Goal: Task Accomplishment & Management: Manage account settings

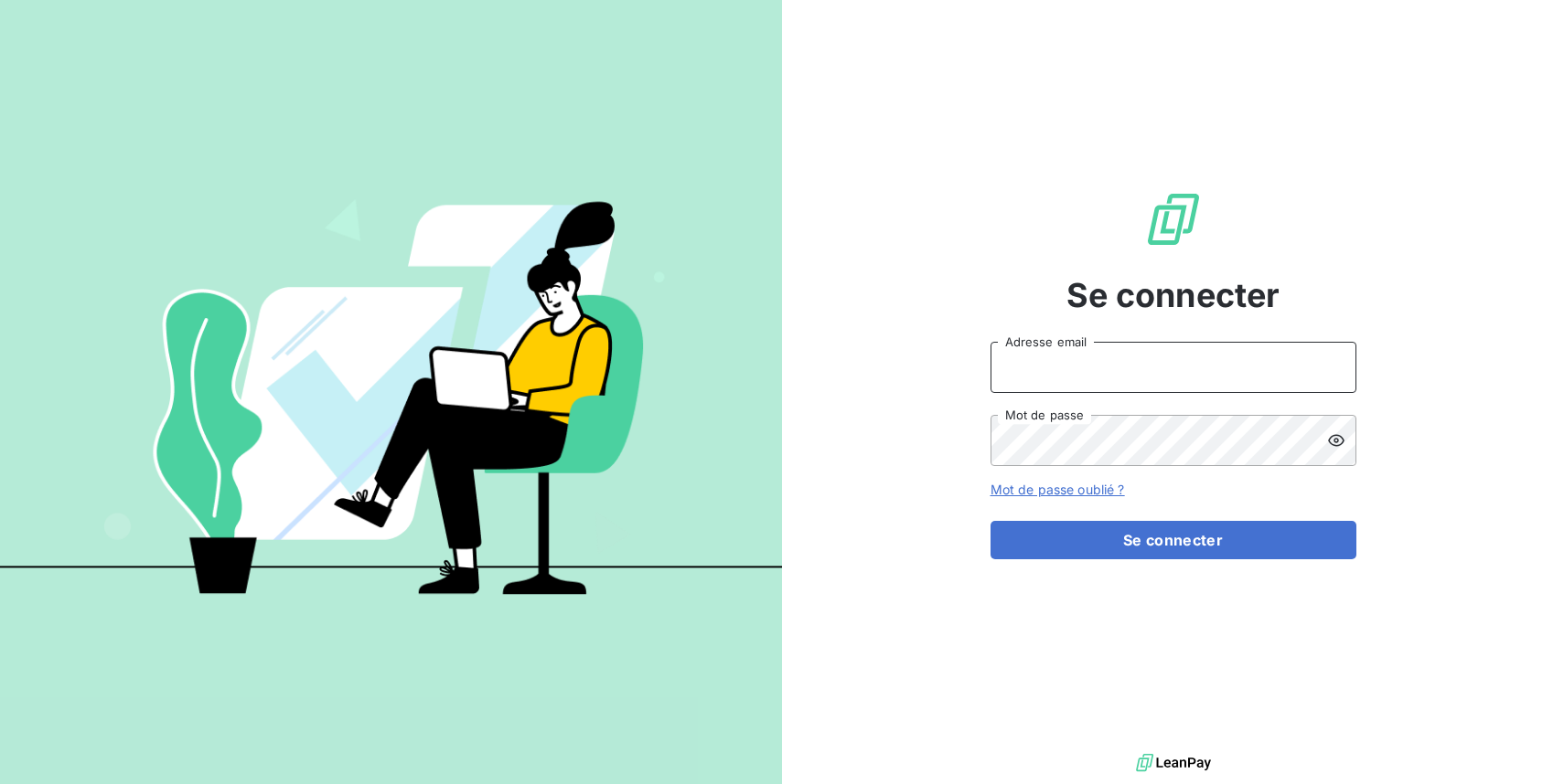
click at [1162, 370] on input "Adresse email" at bounding box center [1173, 367] width 365 height 51
type input "[EMAIL_ADDRESS][DOMAIN_NAME]"
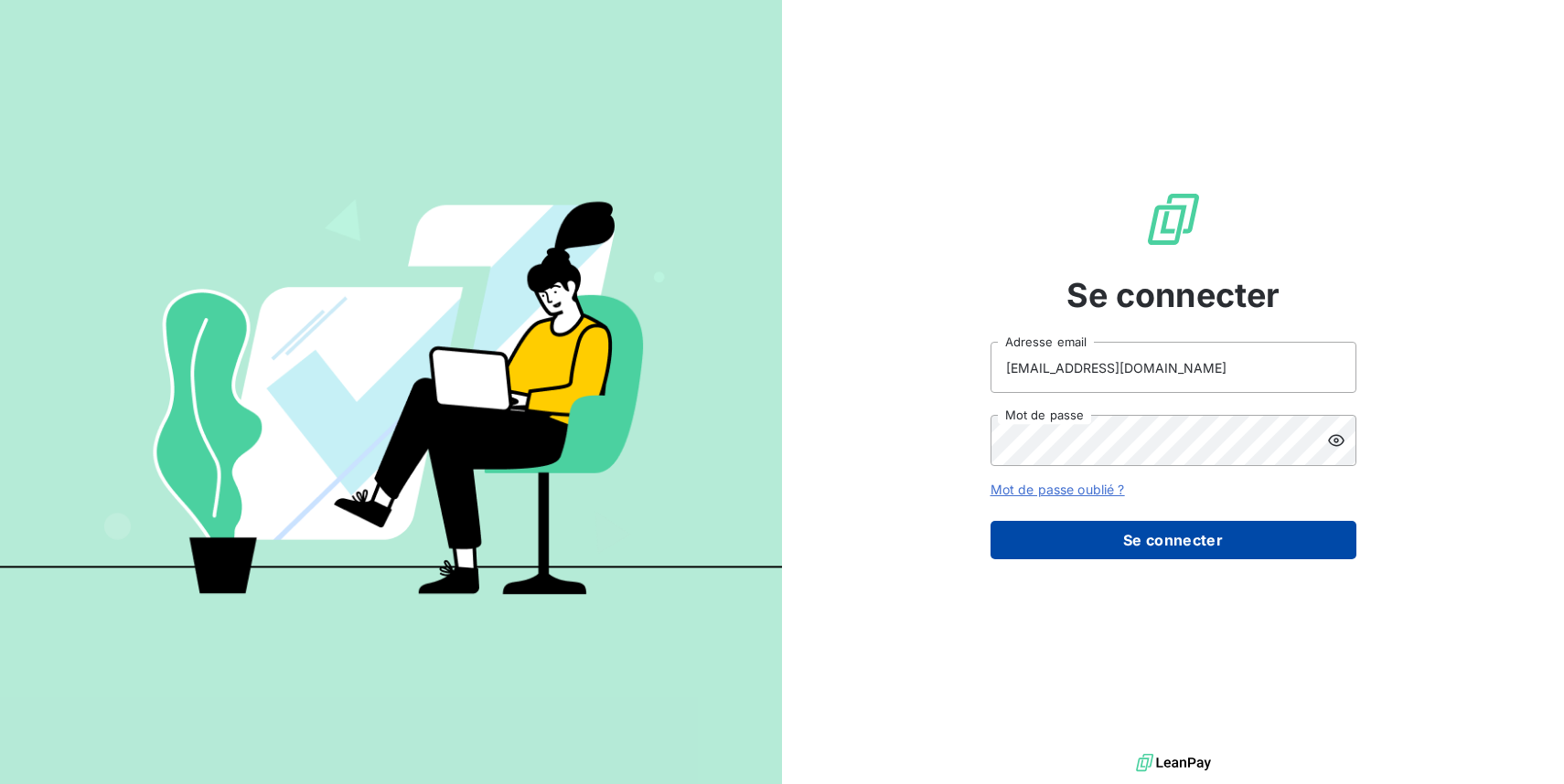
click at [1211, 553] on button "Se connecter" at bounding box center [1173, 540] width 365 height 39
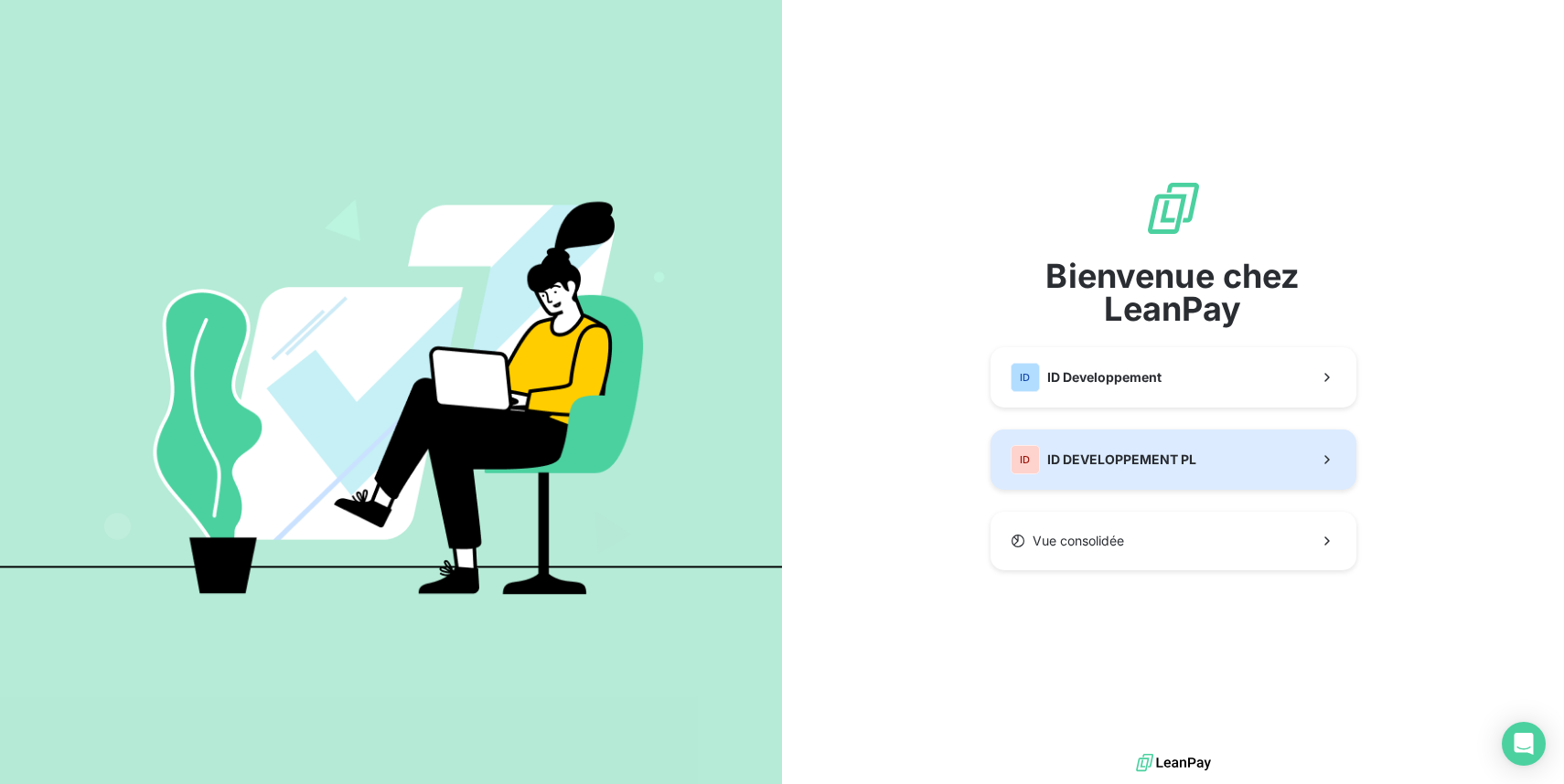
click at [1187, 465] on span "ID DEVELOPPEMENT PL" at bounding box center [1121, 460] width 149 height 18
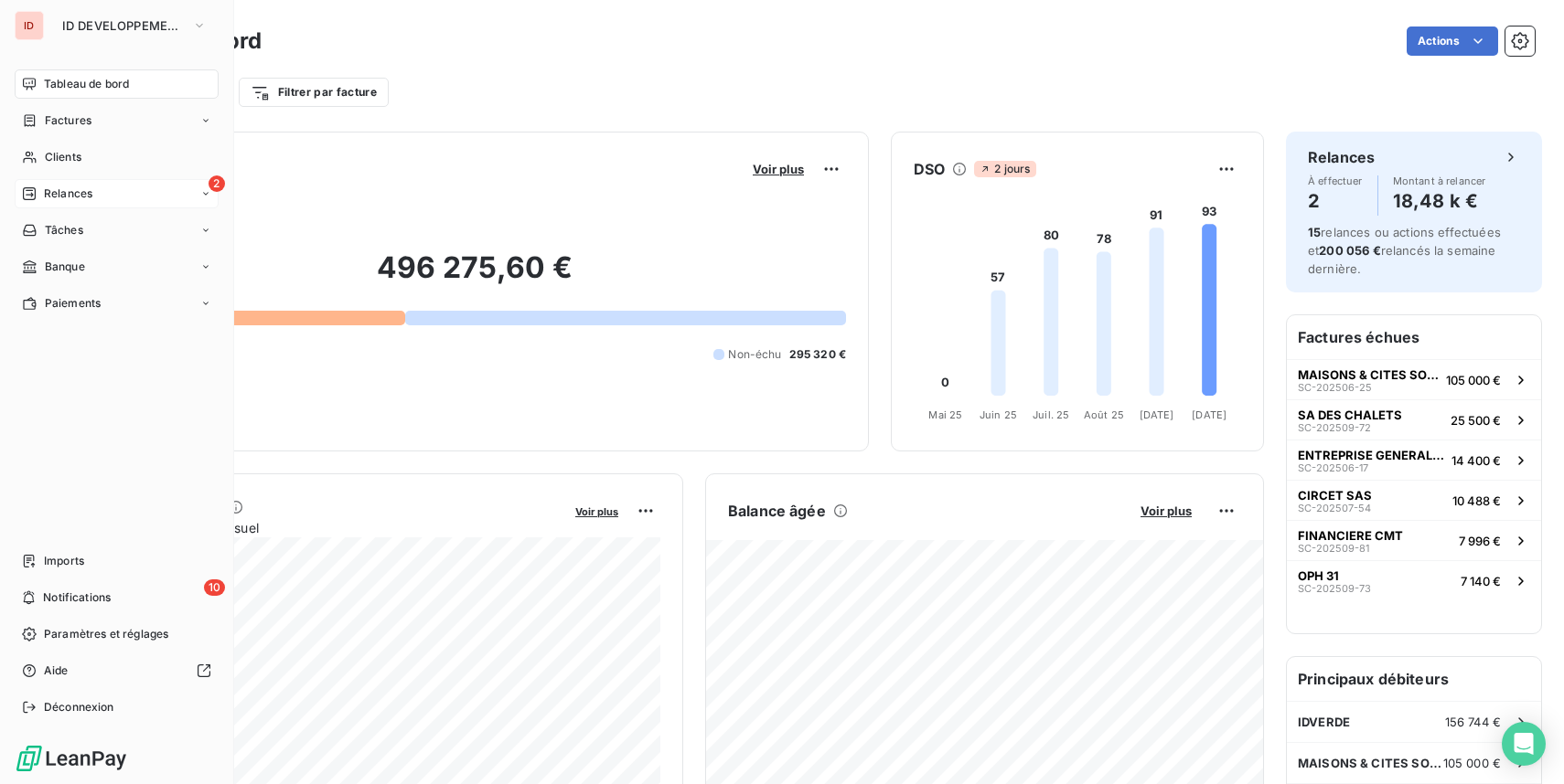
click at [46, 195] on span "Relances" at bounding box center [68, 193] width 49 height 17
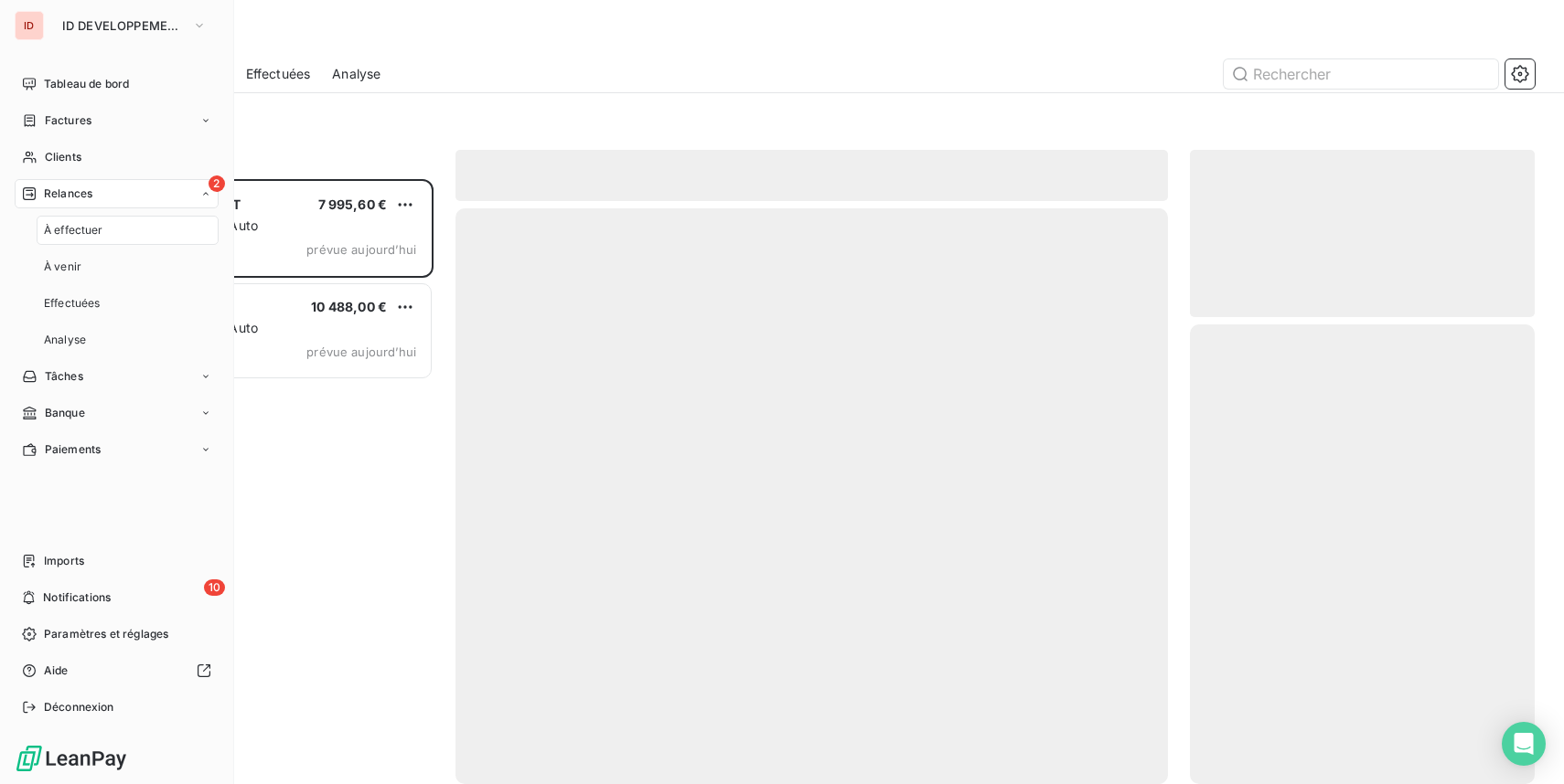
scroll to position [605, 345]
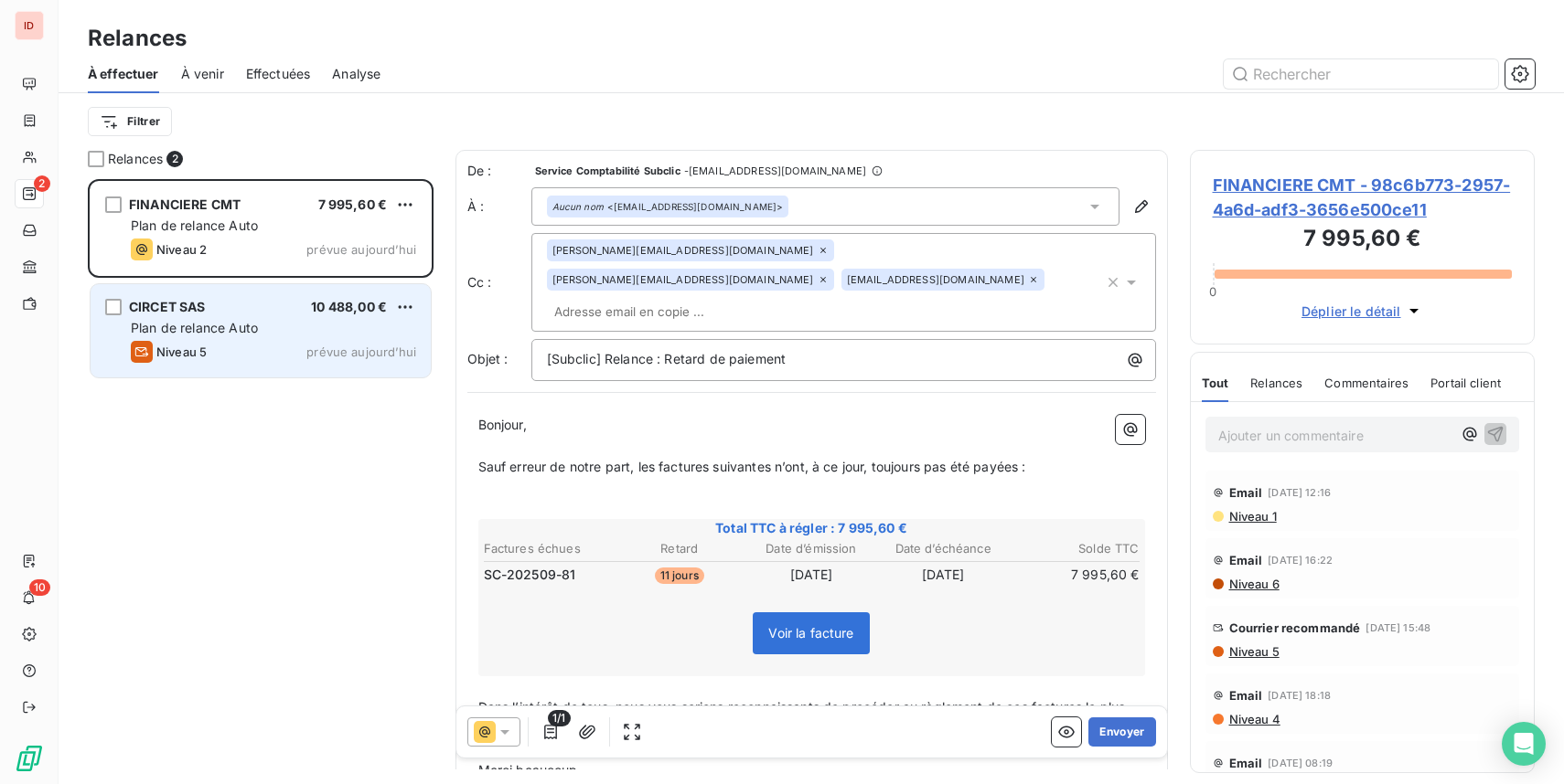
click at [332, 331] on div "Plan de relance Auto" at bounding box center [274, 327] width 286 height 18
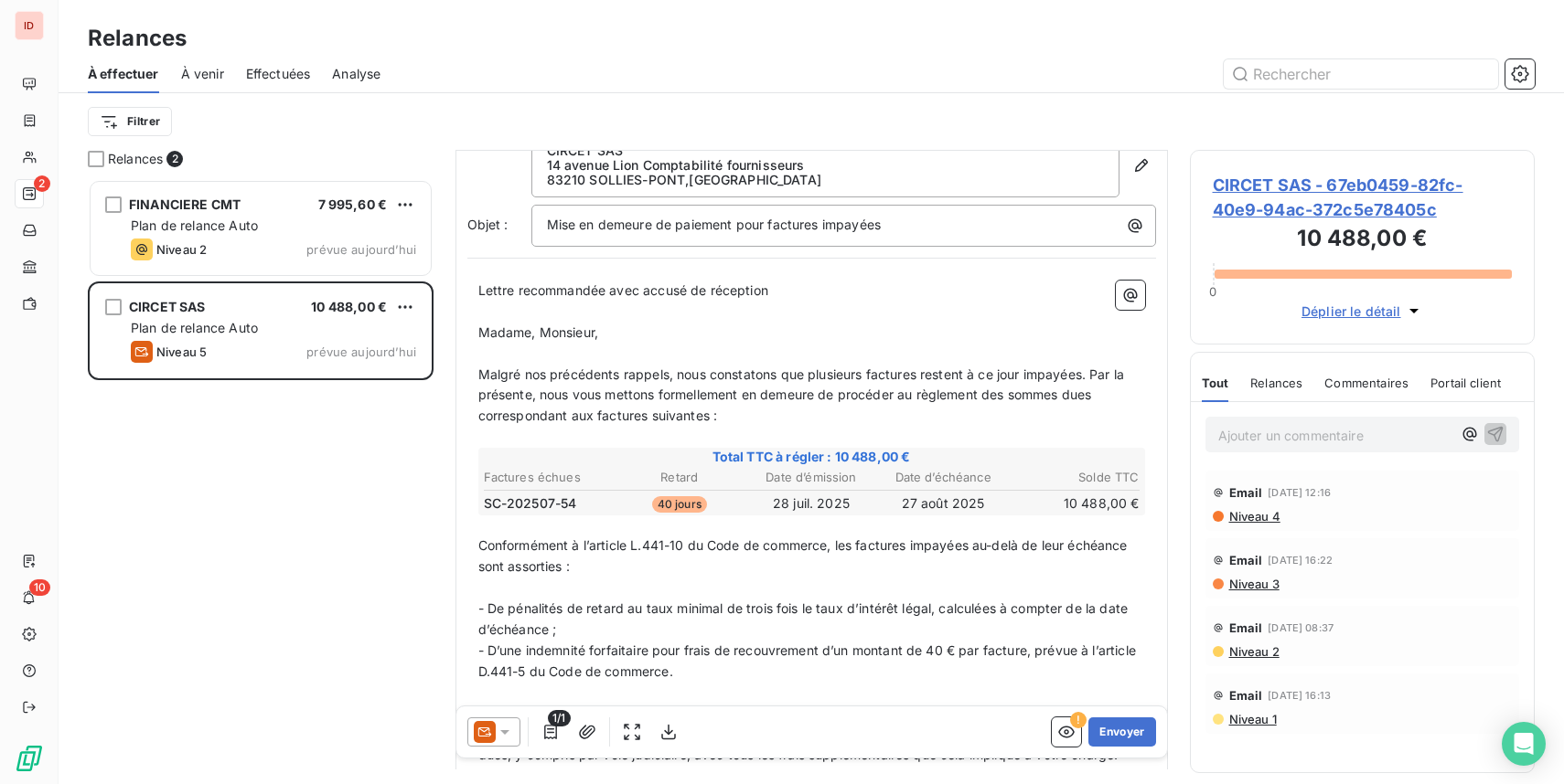
scroll to position [77, 0]
click at [1133, 737] on button "Envoyer" at bounding box center [1121, 732] width 67 height 29
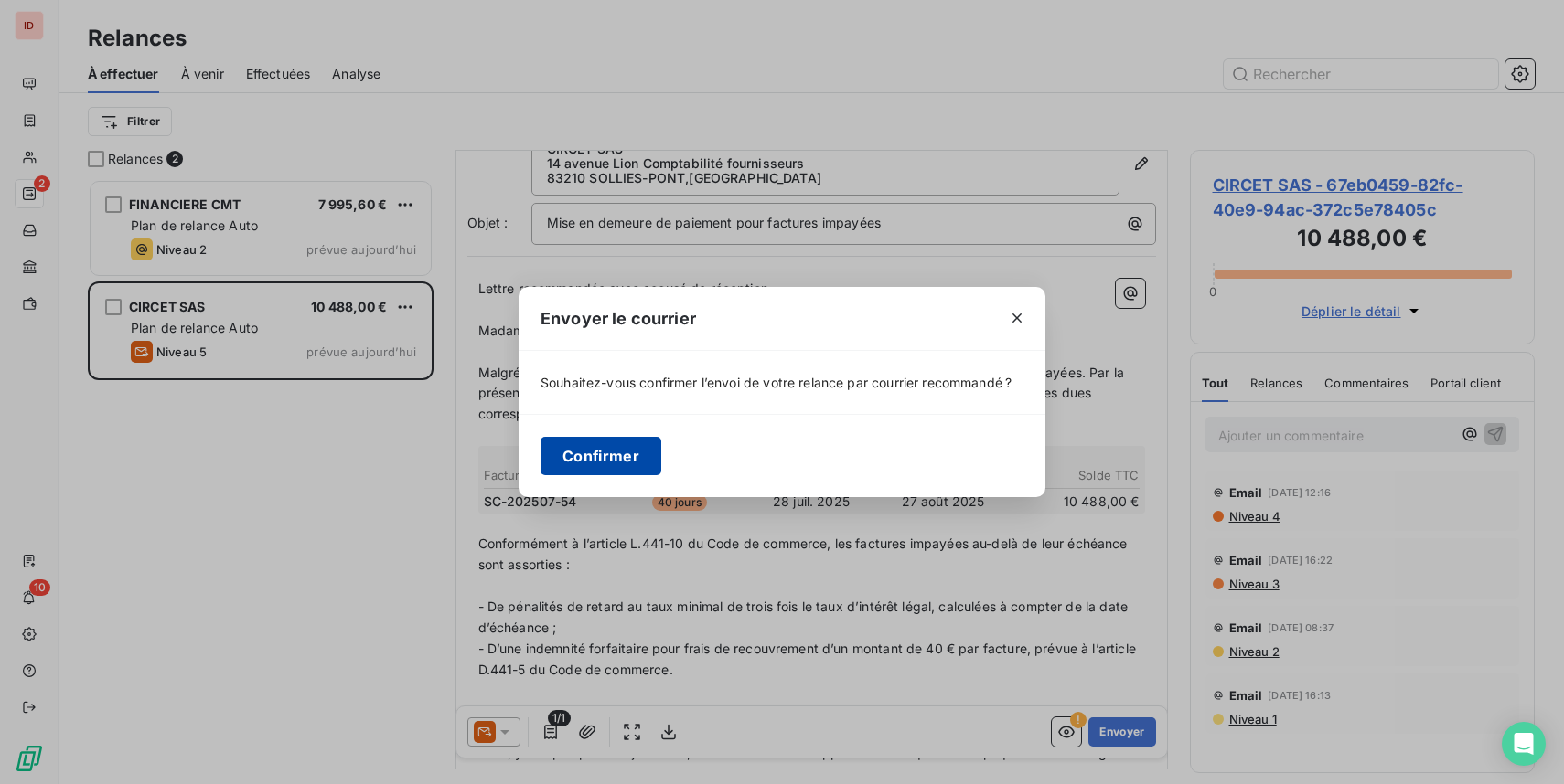
click at [640, 447] on button "Confirmer" at bounding box center [601, 457] width 121 height 39
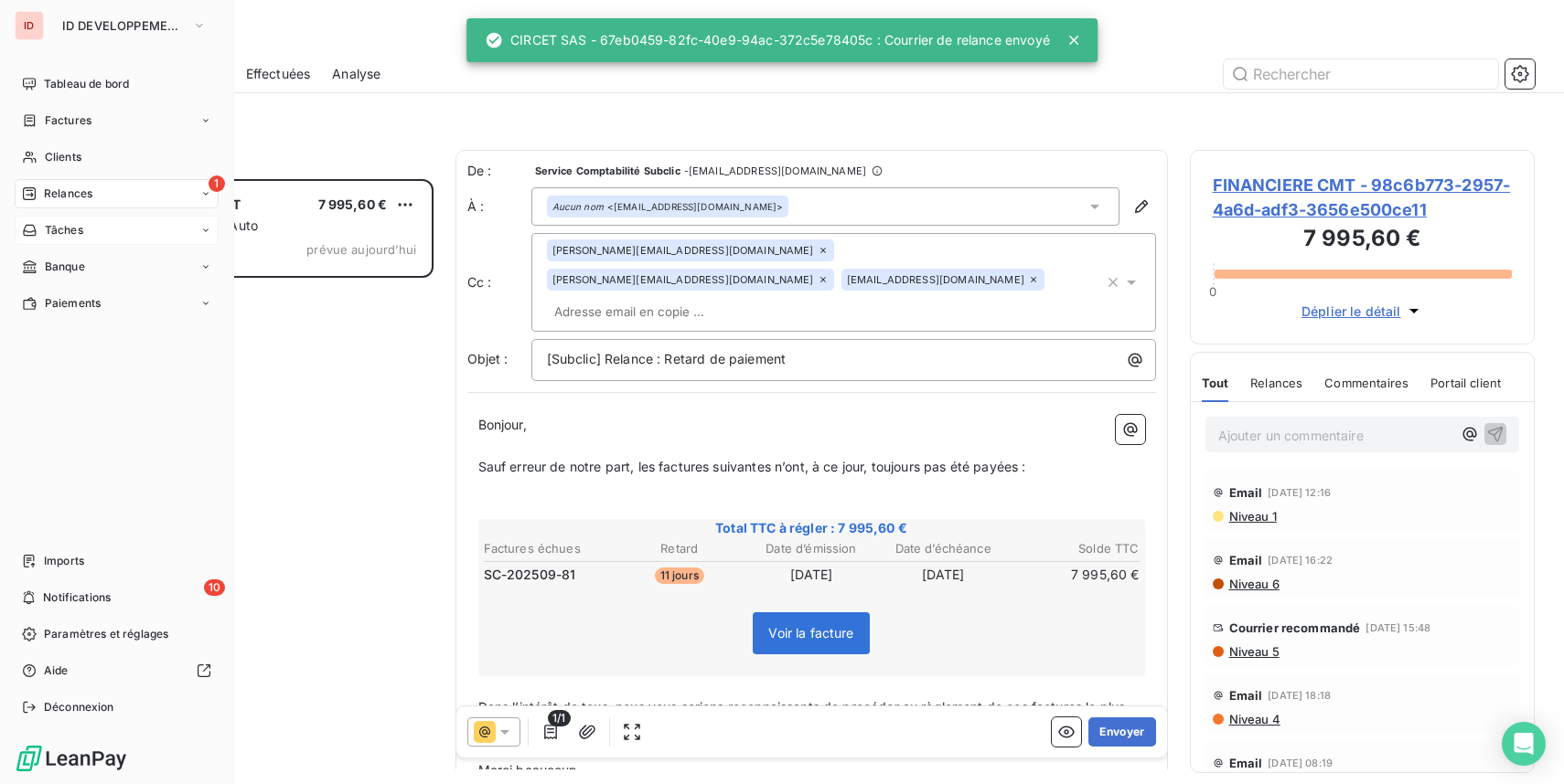
click at [61, 230] on span "Tâches" at bounding box center [64, 230] width 39 height 17
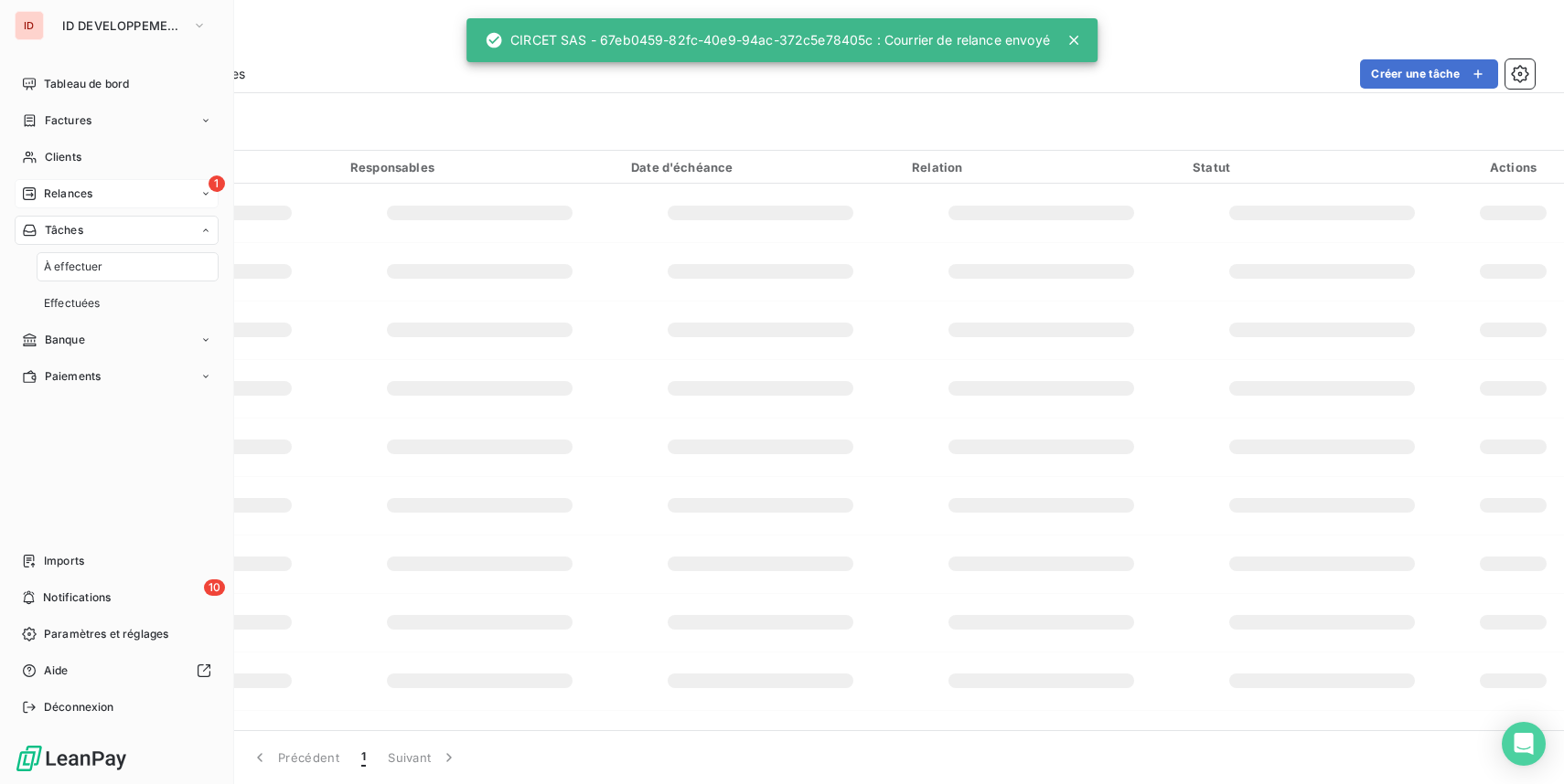
click at [67, 199] on span "Relances" at bounding box center [68, 193] width 49 height 17
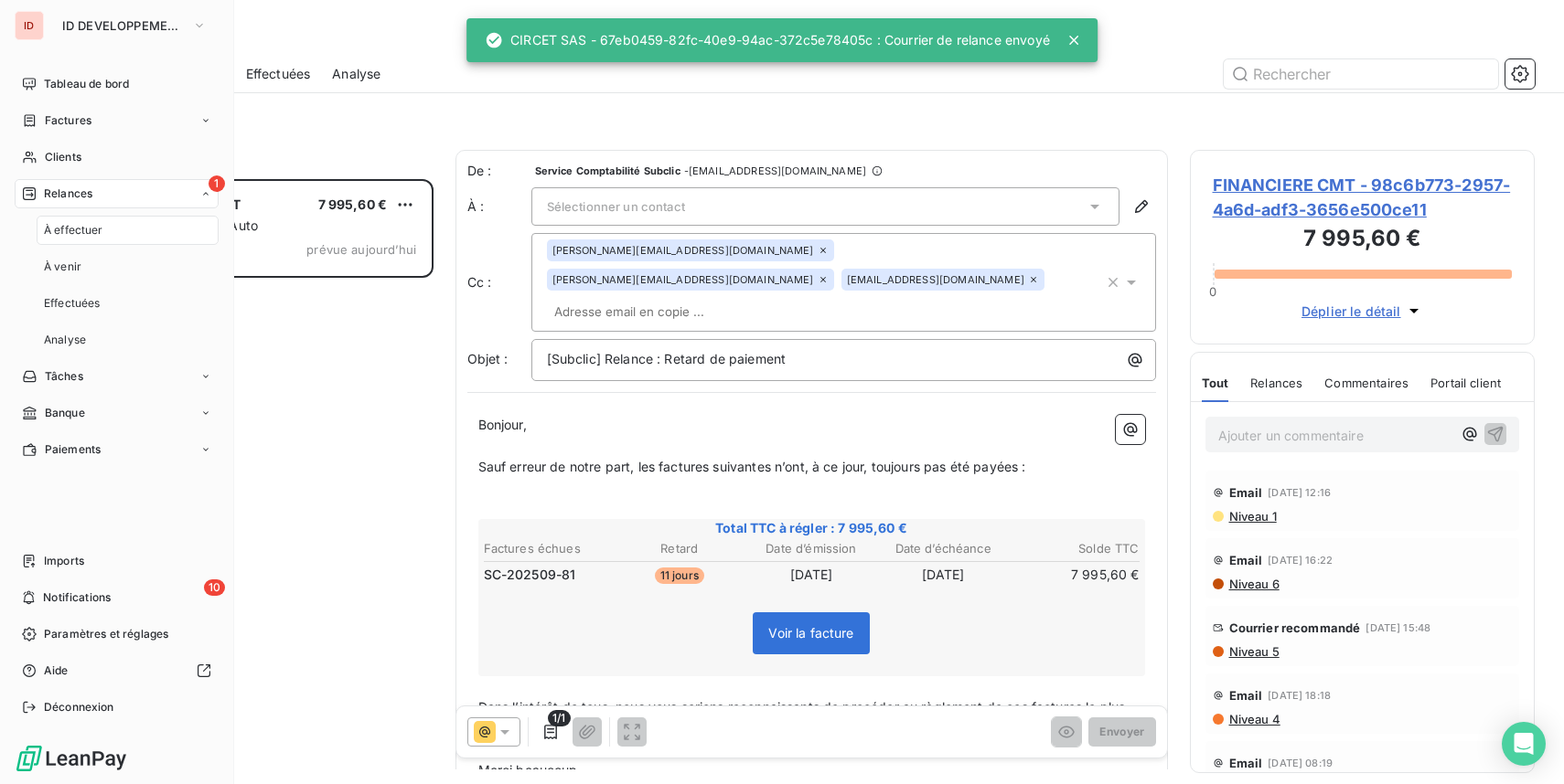
scroll to position [605, 345]
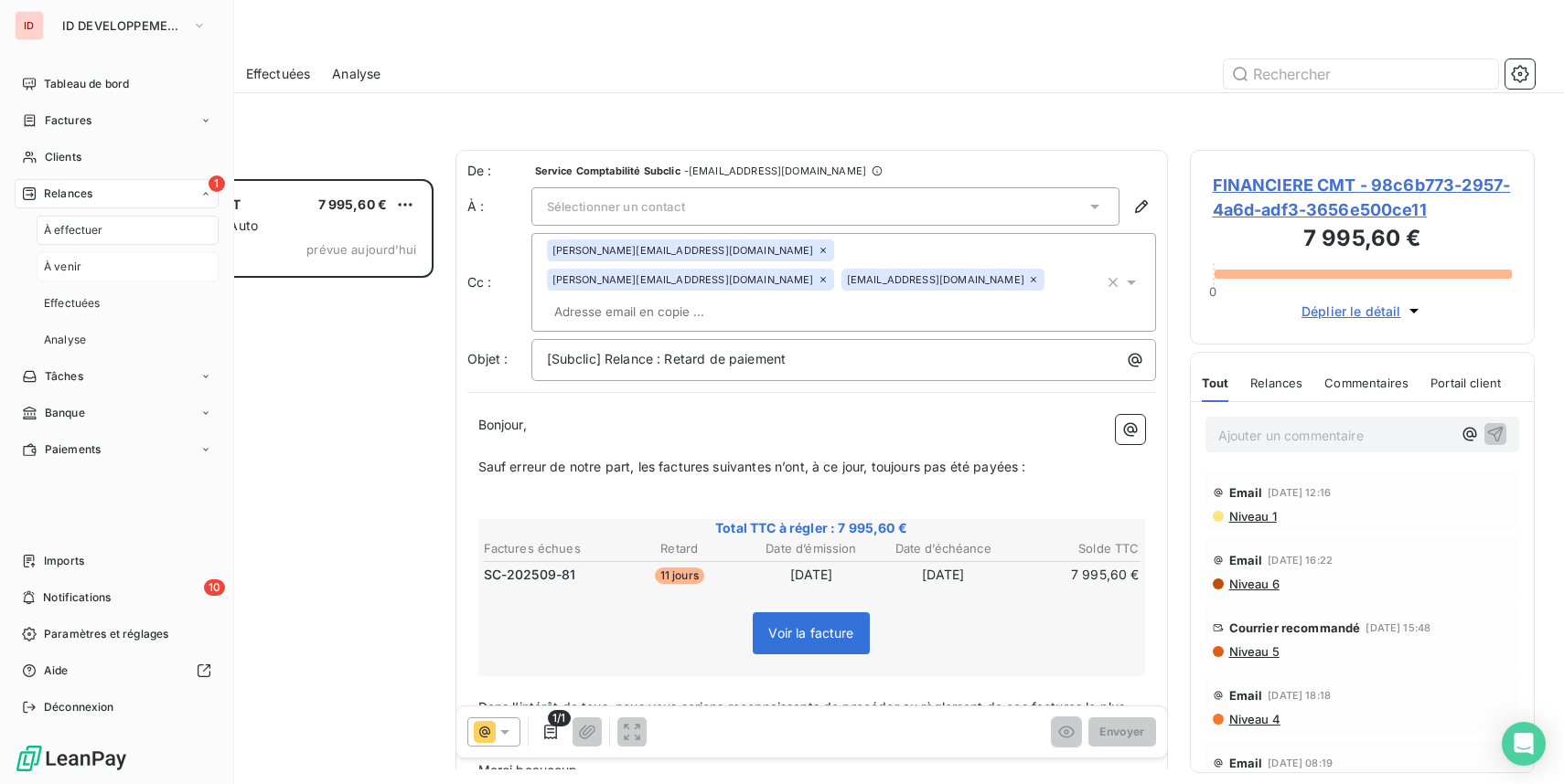
click at [79, 263] on span "À venir" at bounding box center [62, 266] width 38 height 17
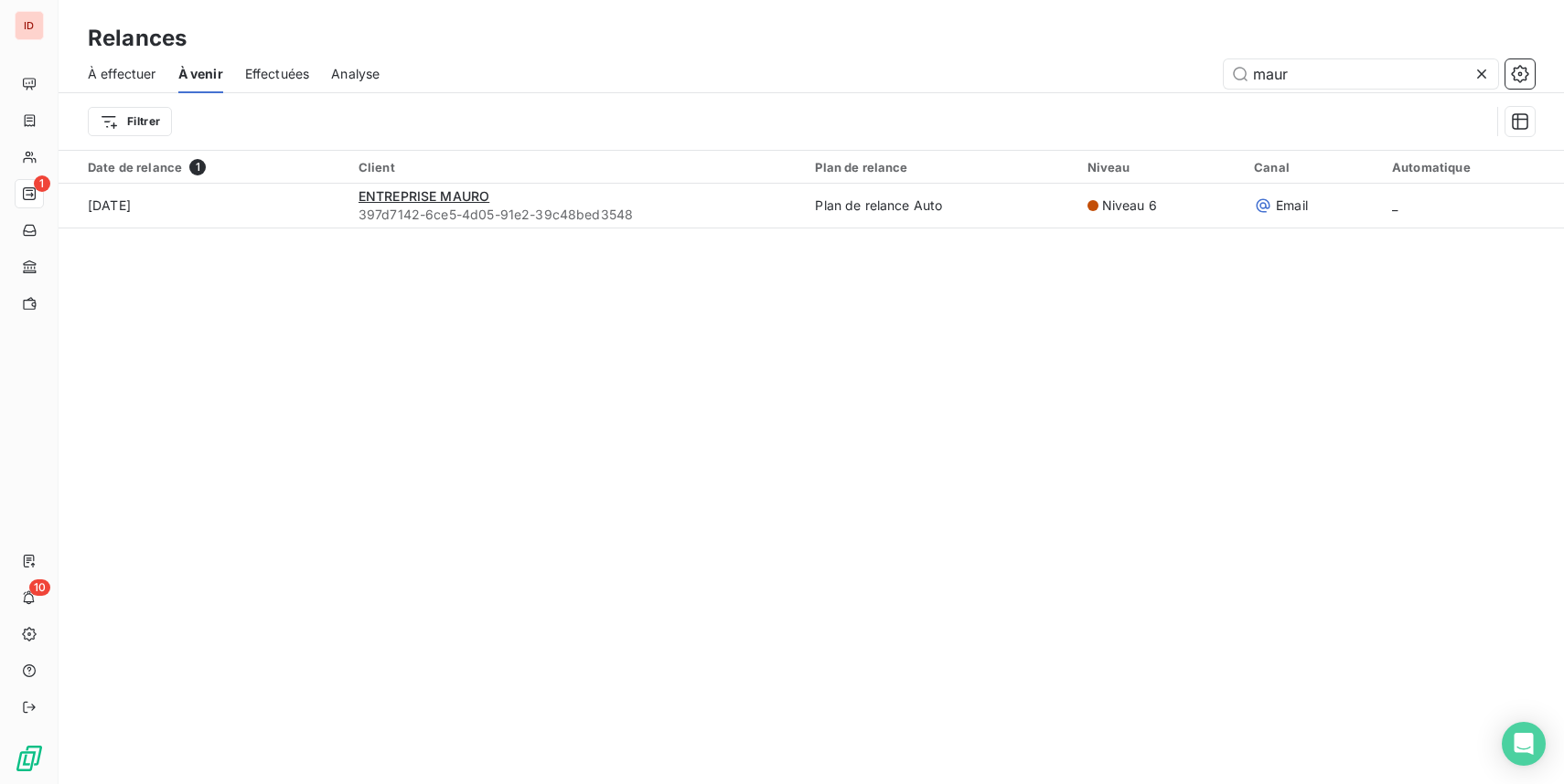
click at [292, 78] on span "Effectuées" at bounding box center [277, 74] width 65 height 18
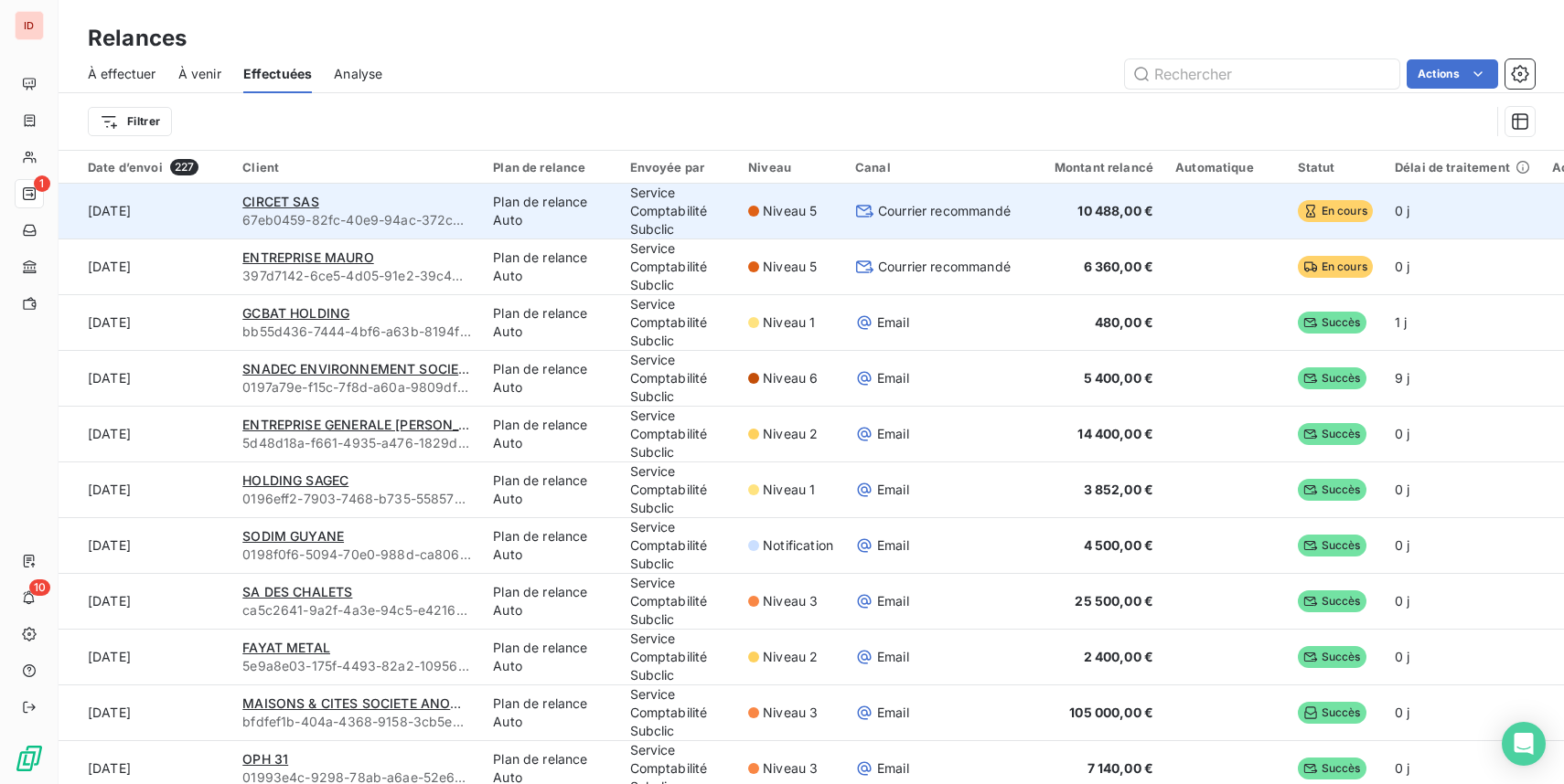
click at [357, 196] on div "CIRCET SAS" at bounding box center [356, 201] width 228 height 18
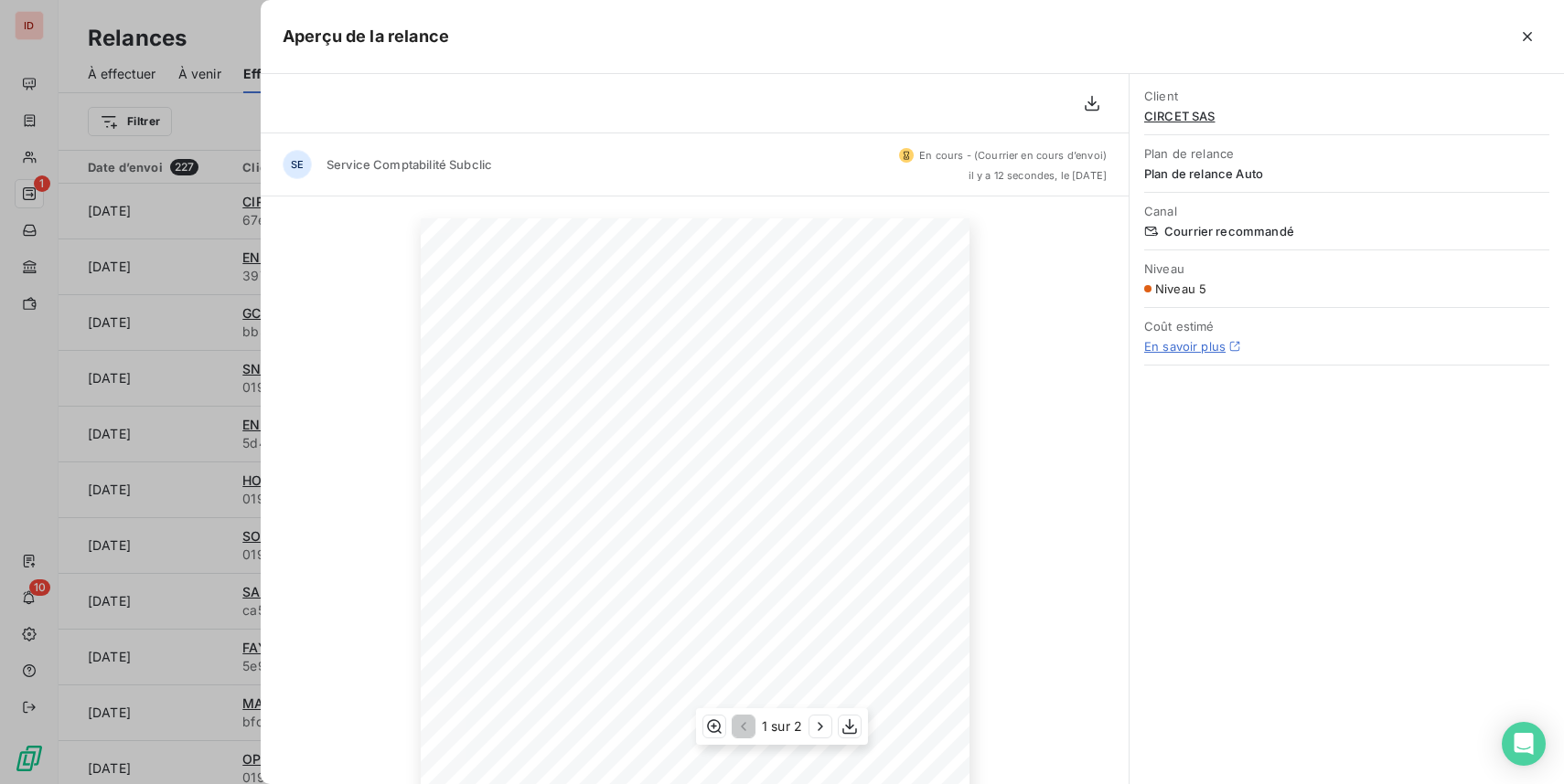
scroll to position [232, 0]
click at [1534, 32] on icon "button" at bounding box center [1527, 36] width 18 height 18
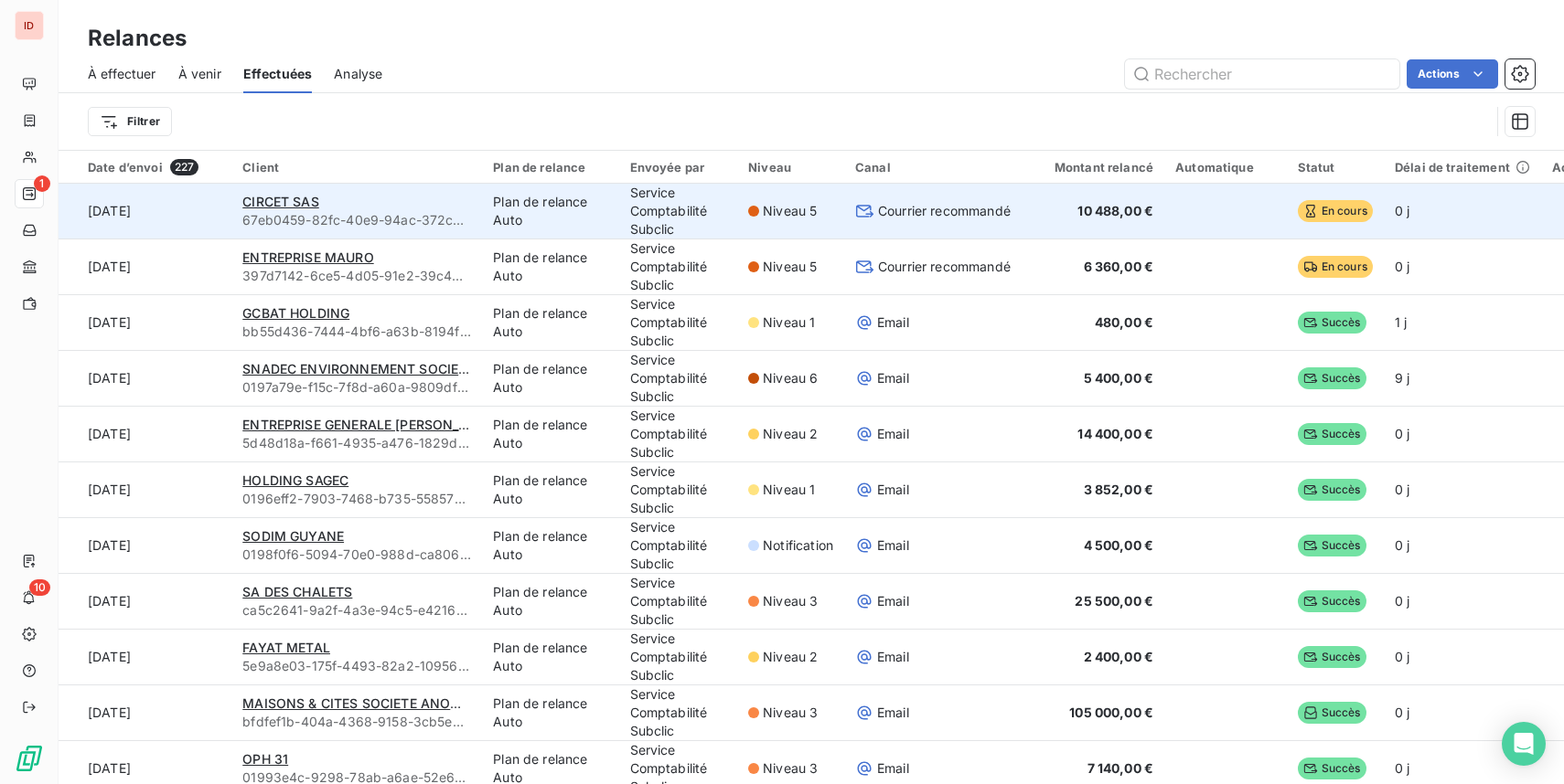
click at [331, 204] on div "CIRCET SAS" at bounding box center [356, 201] width 228 height 18
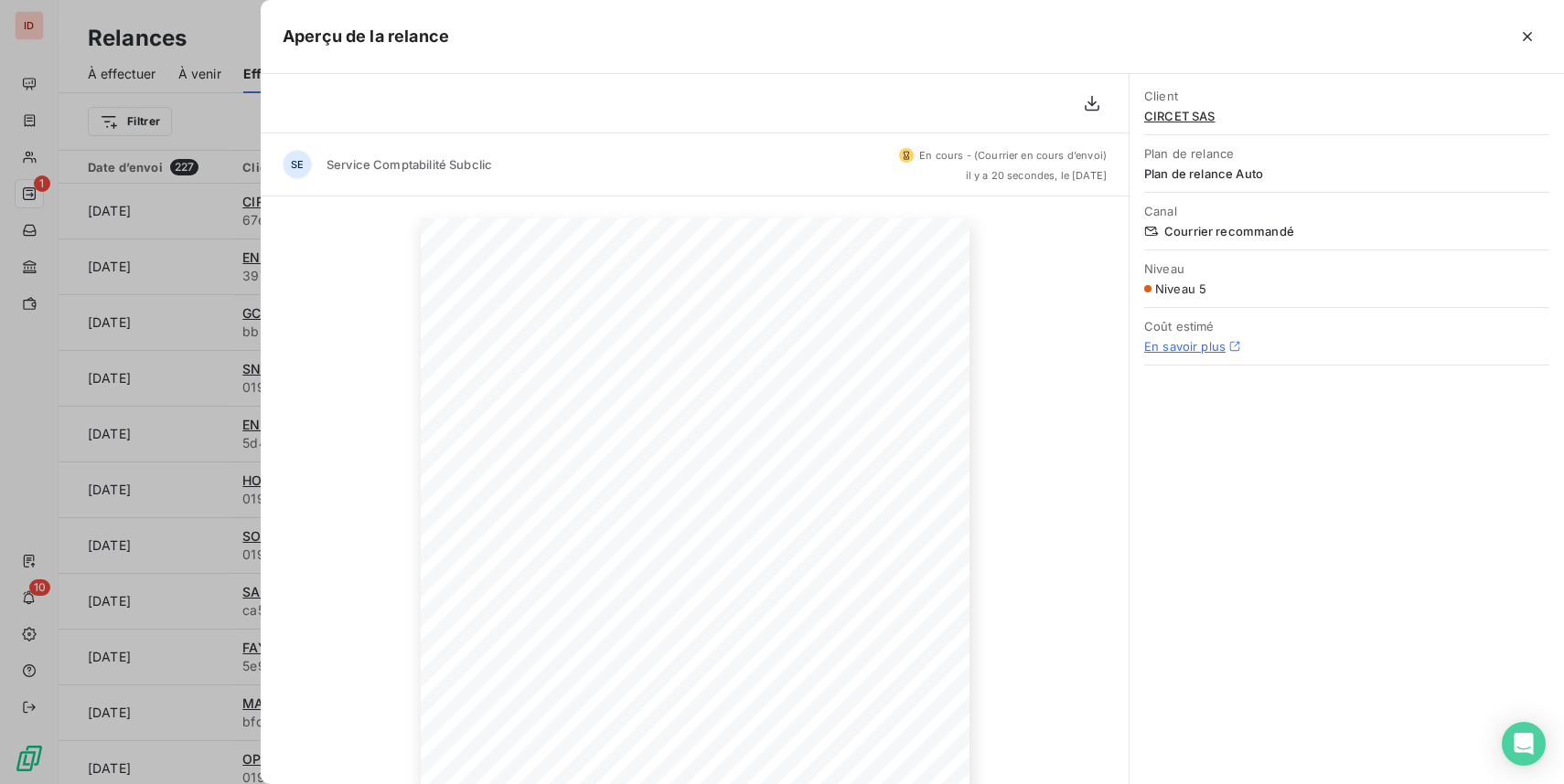
click at [1199, 116] on span "CIRCET SAS" at bounding box center [1346, 116] width 405 height 15
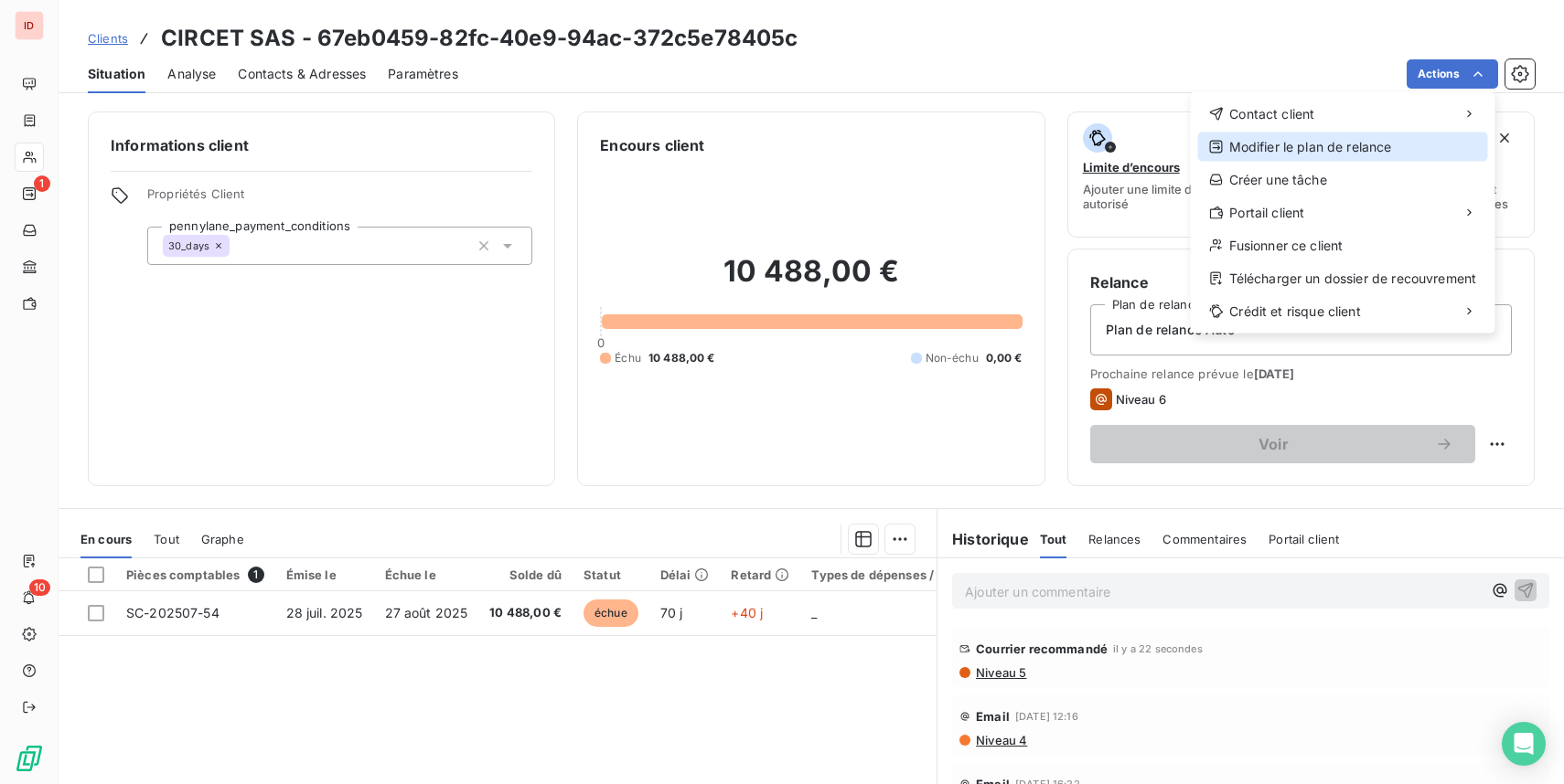
click at [1361, 153] on div "Modifier le plan de relance" at bounding box center [1342, 147] width 290 height 29
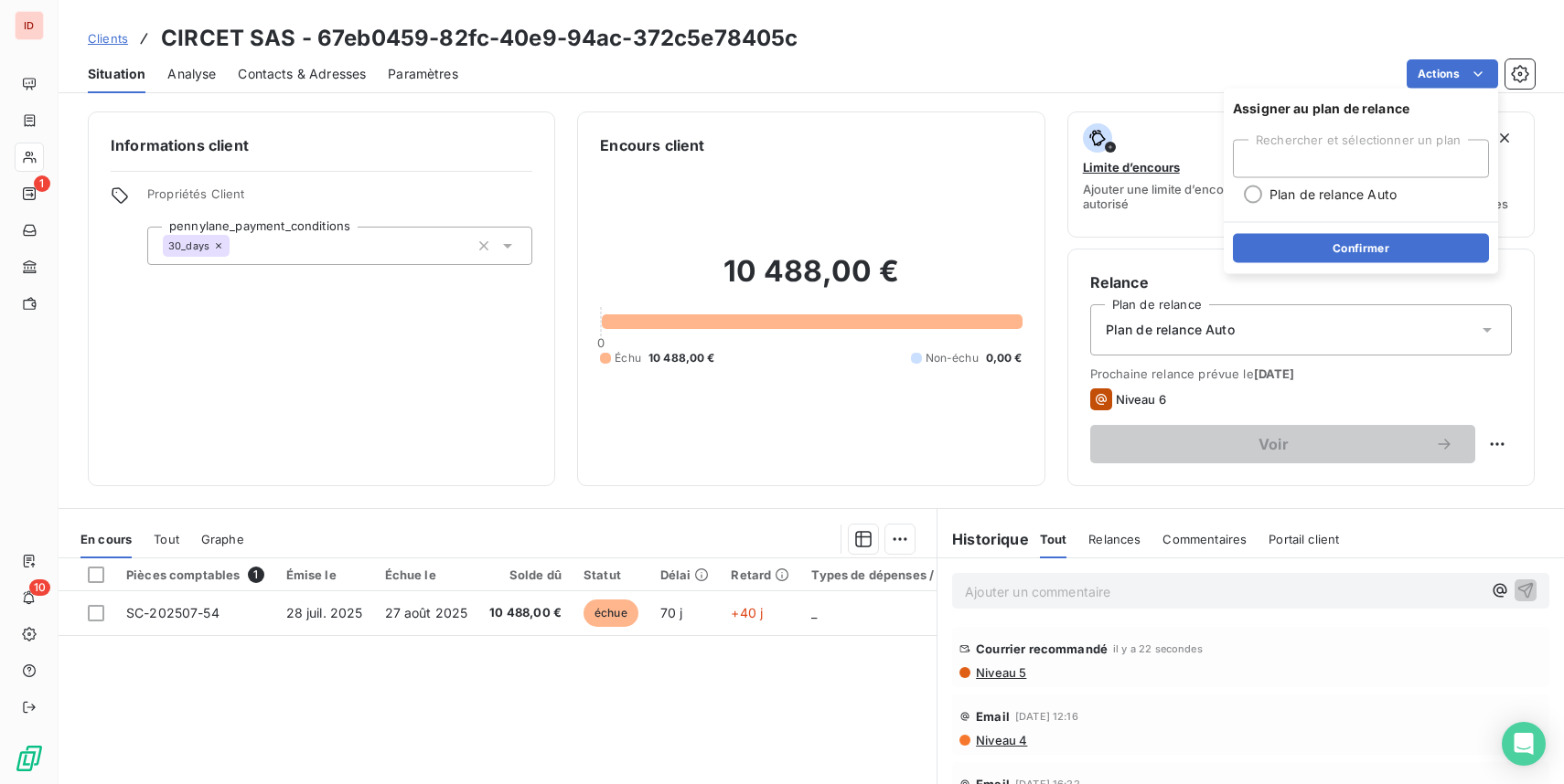
click at [1335, 166] on div "Rechercher et sélectionner un plan" at bounding box center [1360, 159] width 256 height 39
click at [1332, 196] on span "Plan de relance Auto" at bounding box center [1333, 194] width 127 height 18
click at [1463, 74] on html "ID 1 10 Clients CIRCET SAS - 67eb0459-82fc-40e9-94ac-372c5e78405c Situation Ana…" at bounding box center [782, 392] width 1564 height 784
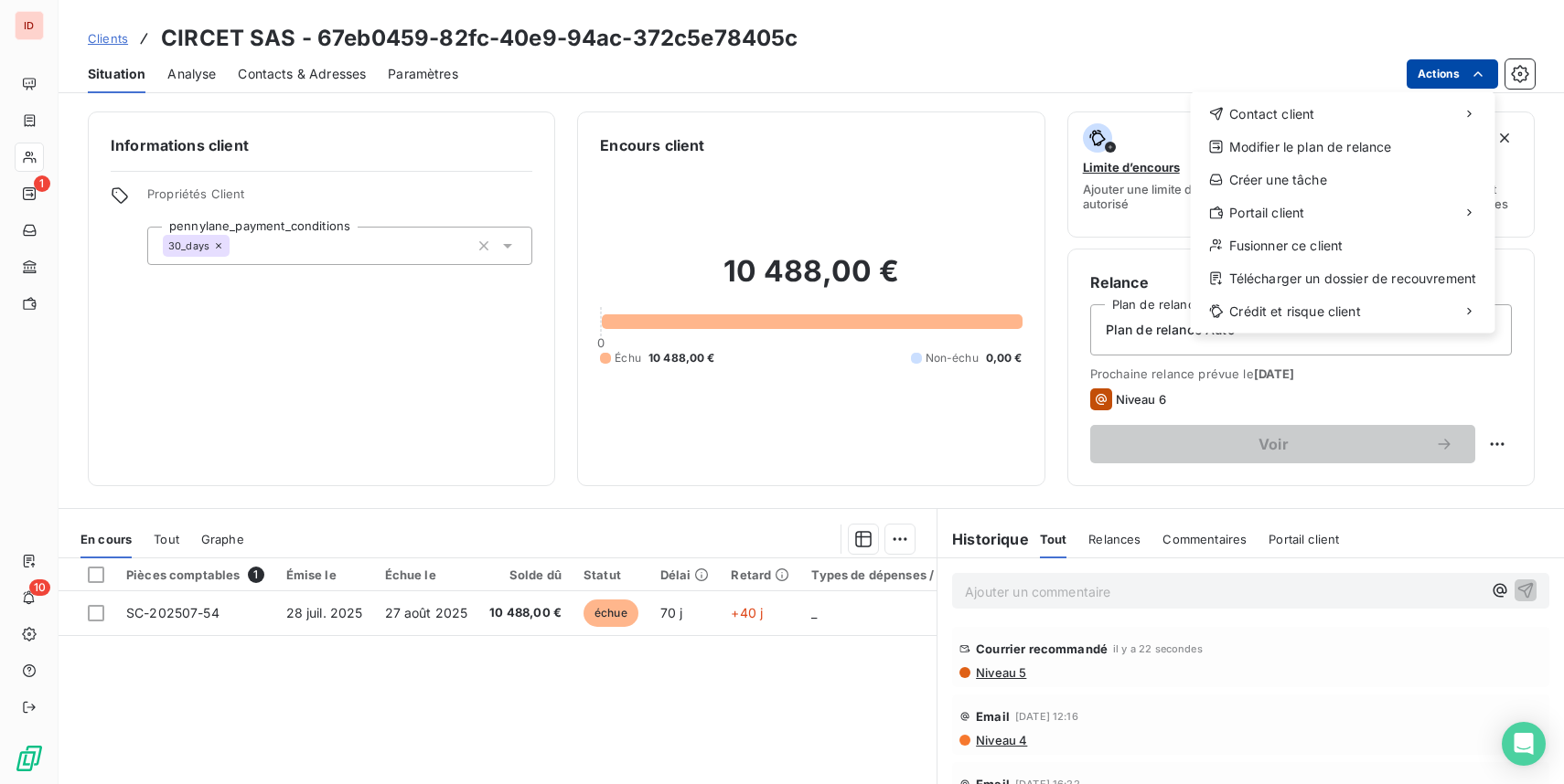
click at [1463, 74] on html "ID 1 10 Clients CIRCET SAS - 67eb0459-82fc-40e9-94ac-372c5e78405c Situation Ana…" at bounding box center [782, 392] width 1564 height 784
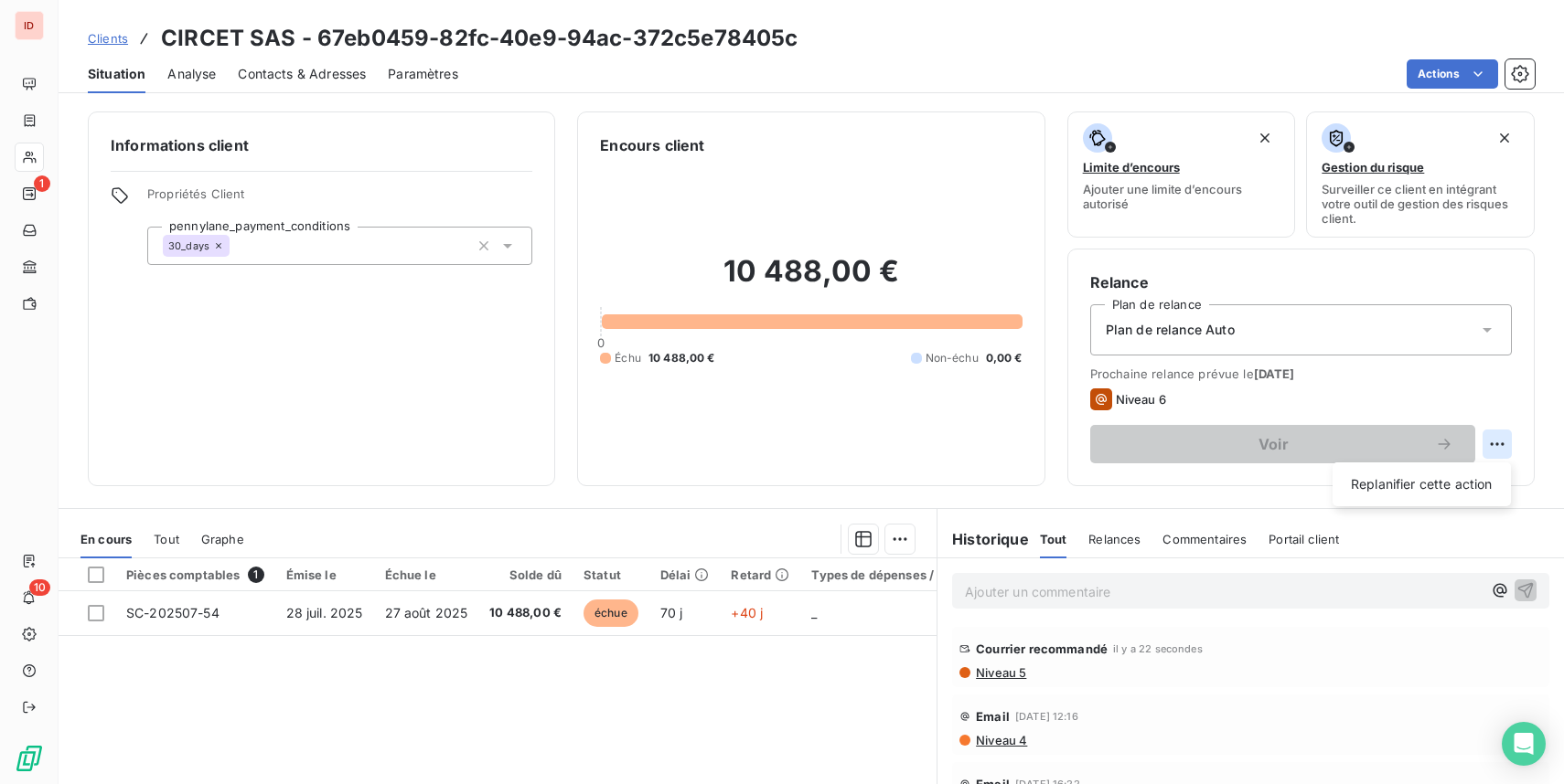
click at [1491, 447] on html "ID 1 10 Clients CIRCET SAS - 67eb0459-82fc-40e9-94ac-372c5e78405c Situation Ana…" at bounding box center [782, 392] width 1564 height 784
click at [1492, 328] on html "ID 1 10 Clients CIRCET SAS - 67eb0459-82fc-40e9-94ac-372c5e78405c Situation Ana…" at bounding box center [782, 392] width 1564 height 784
click at [1491, 328] on icon at bounding box center [1486, 329] width 18 height 18
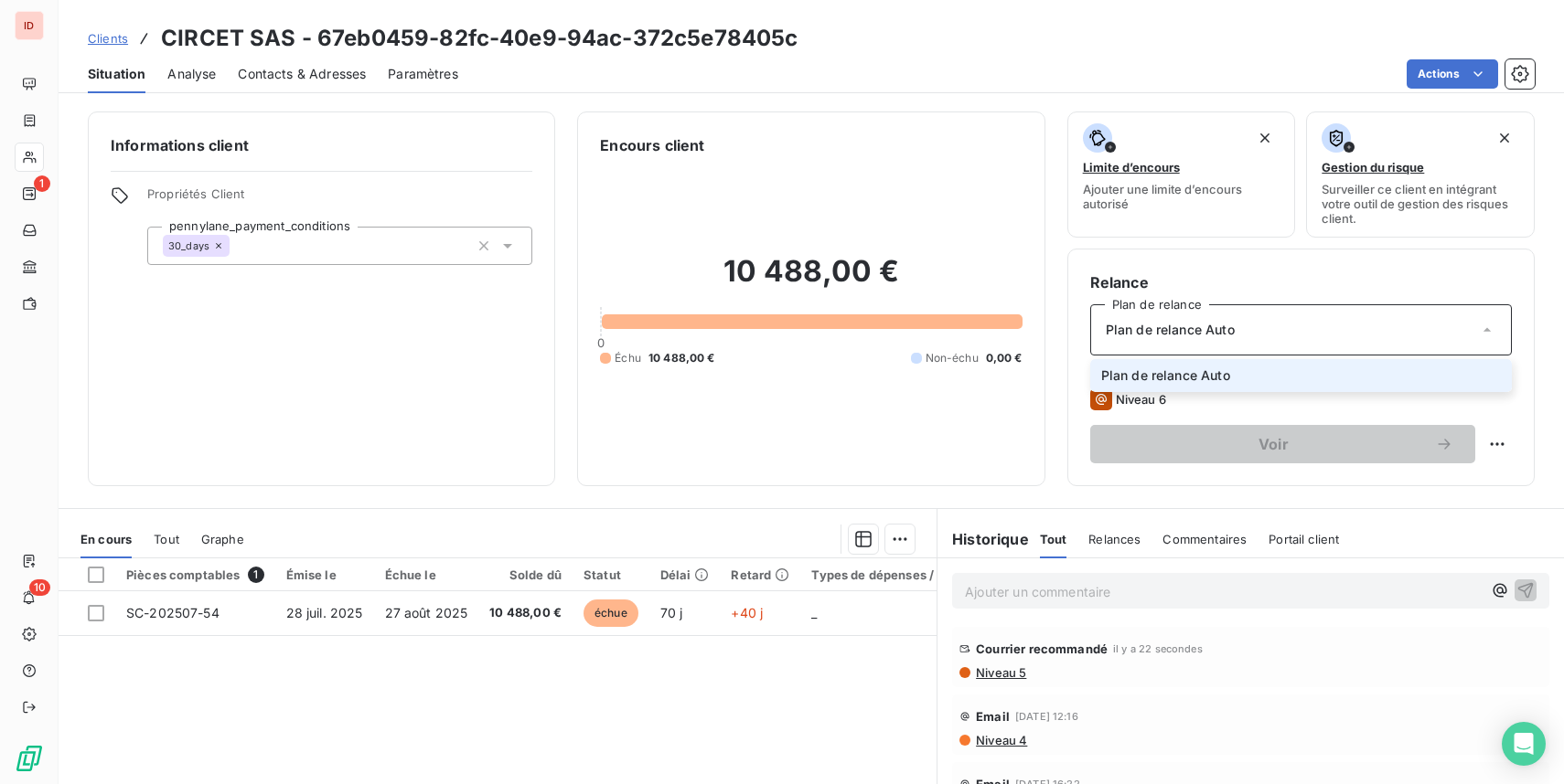
click at [1355, 366] on li "Plan de relance Auto" at bounding box center [1301, 376] width 422 height 33
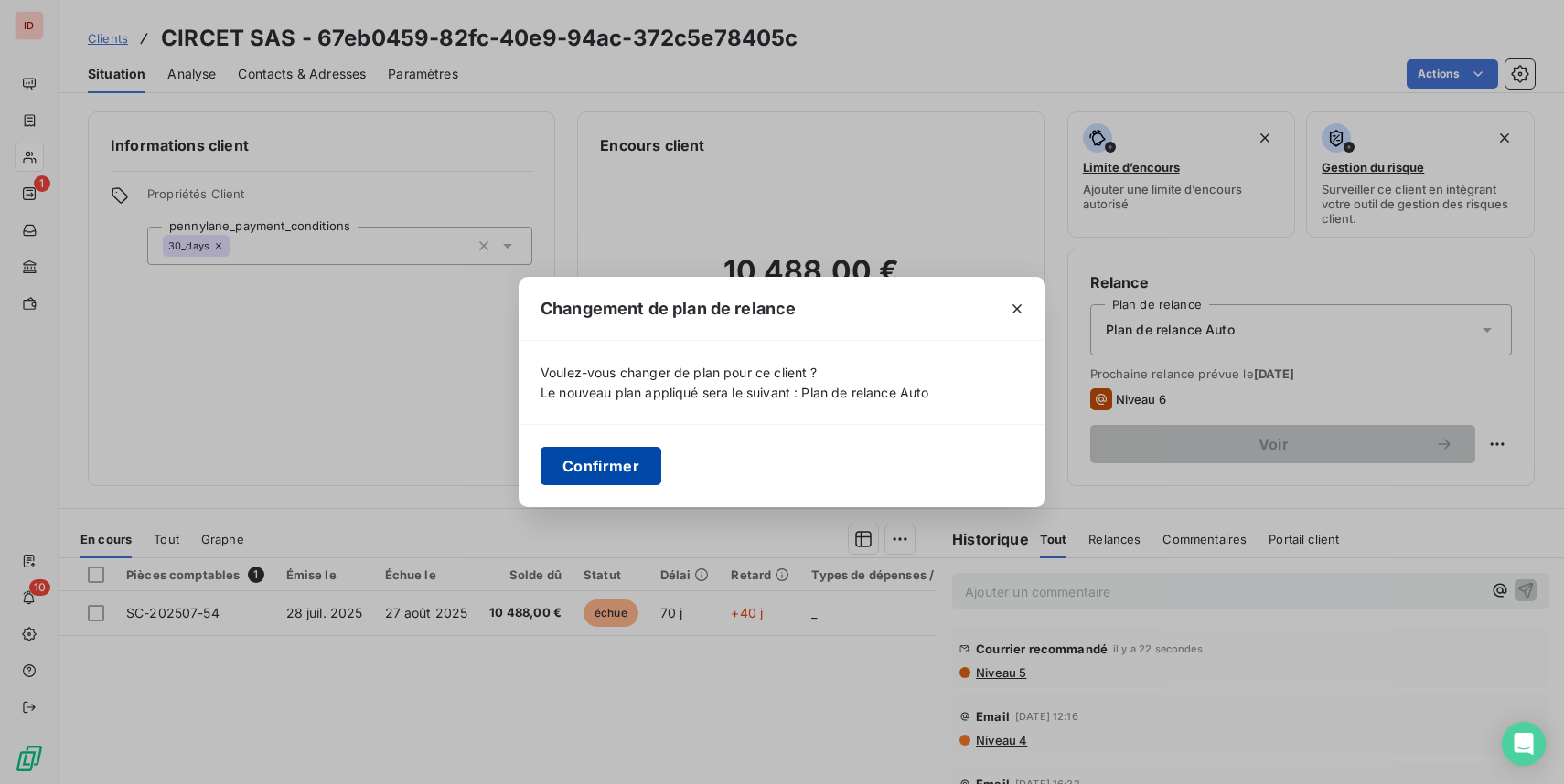
click at [639, 460] on button "Confirmer" at bounding box center [601, 466] width 121 height 39
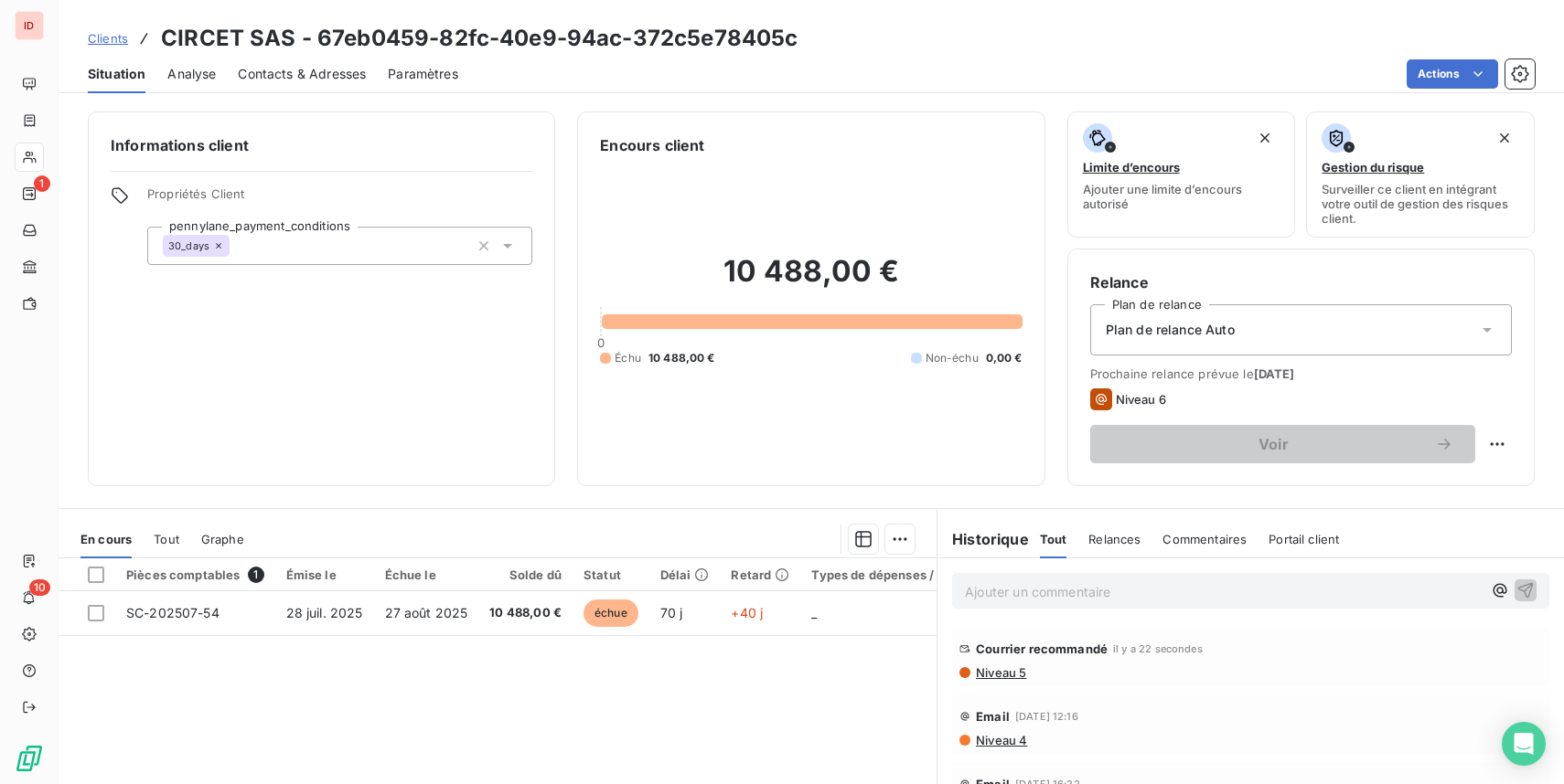
click at [1133, 403] on span "Niveau 6" at bounding box center [1141, 399] width 51 height 15
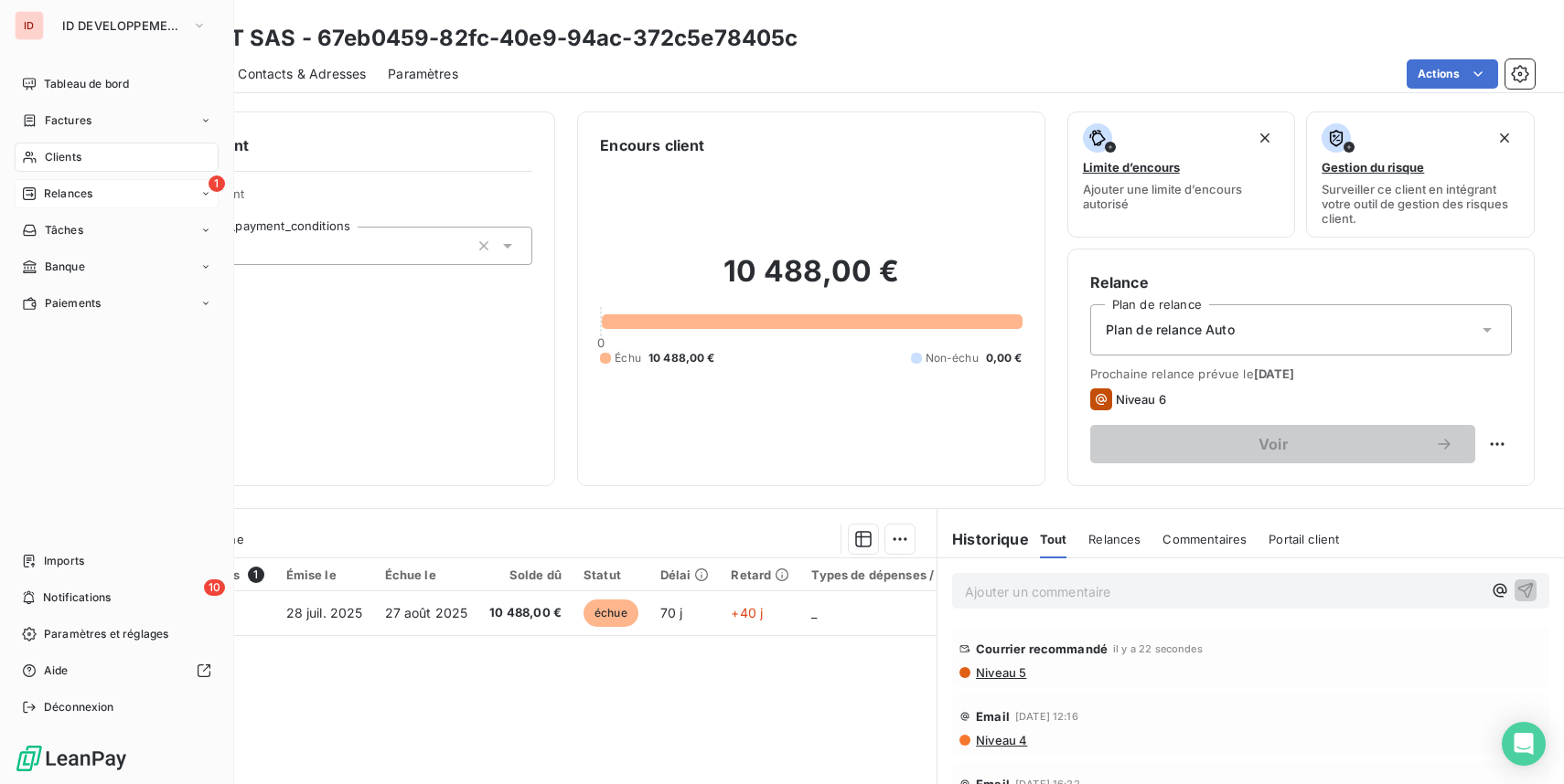
click at [35, 186] on div "1 Relances" at bounding box center [117, 193] width 204 height 29
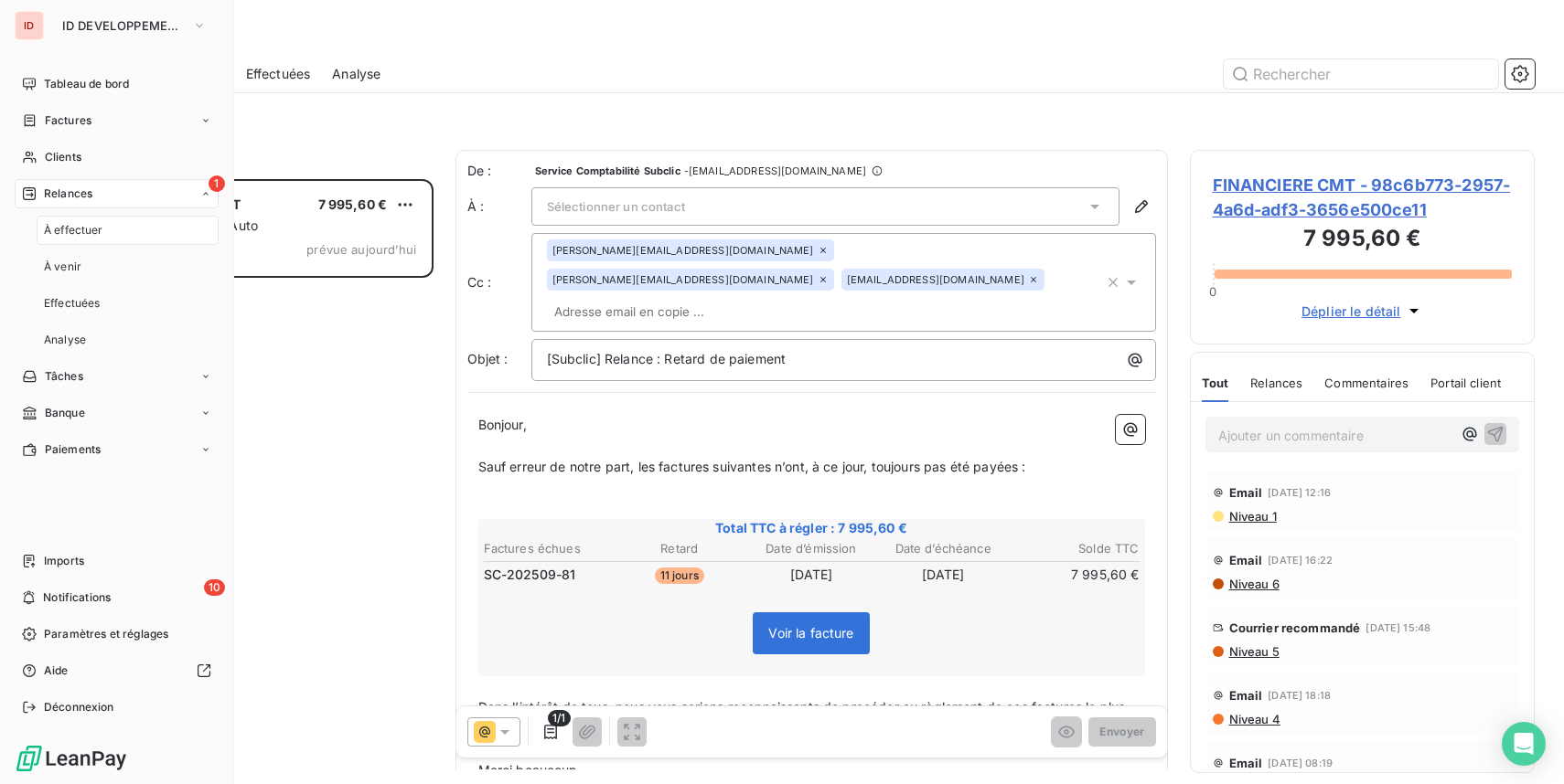
scroll to position [605, 345]
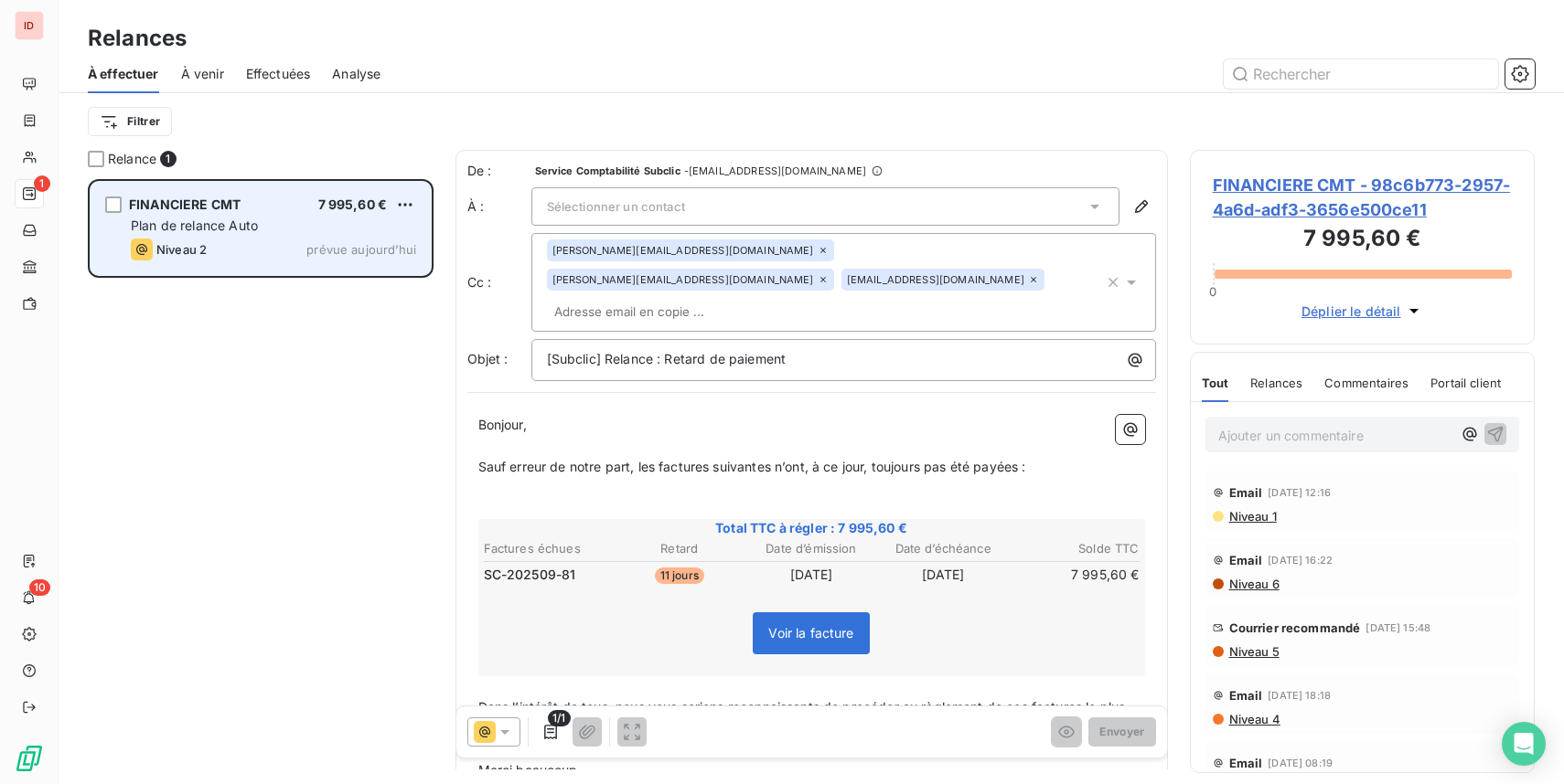
click at [292, 239] on div "Niveau 2 prévue aujourd’hui" at bounding box center [274, 250] width 286 height 22
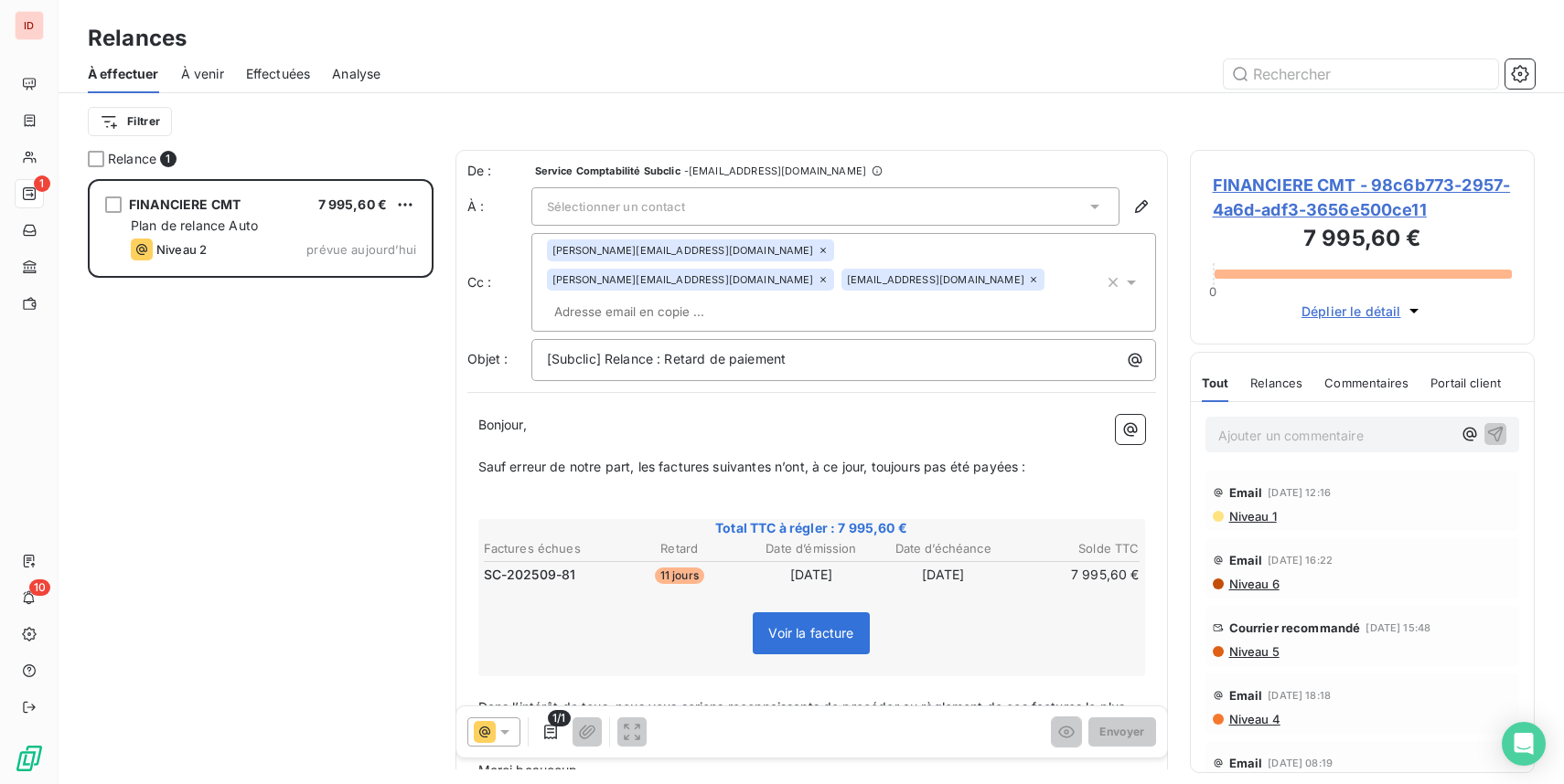
click at [603, 220] on div "Sélectionner un contact" at bounding box center [825, 207] width 588 height 39
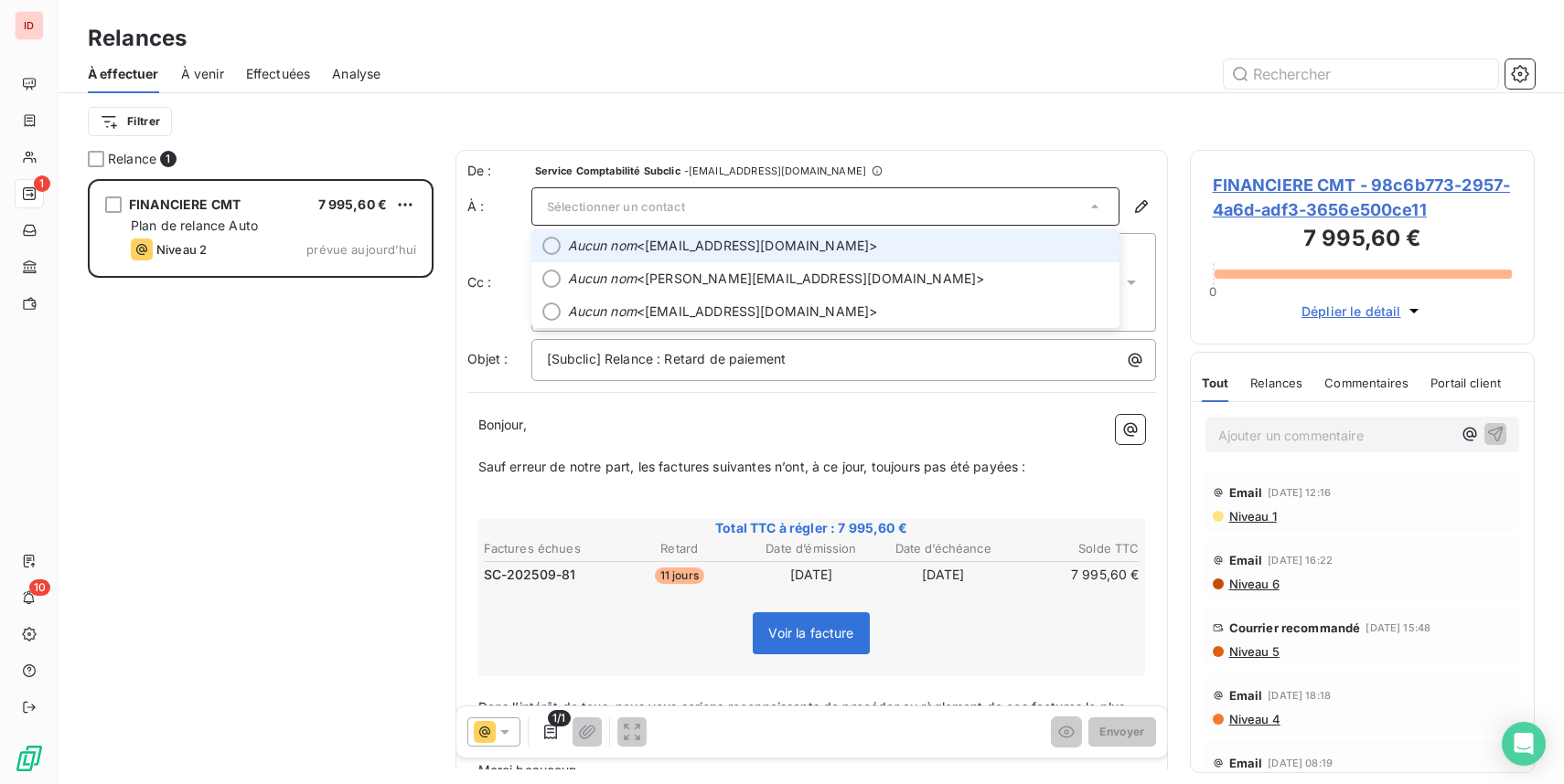
click at [610, 244] on em "Aucun nom" at bounding box center [602, 246] width 69 height 18
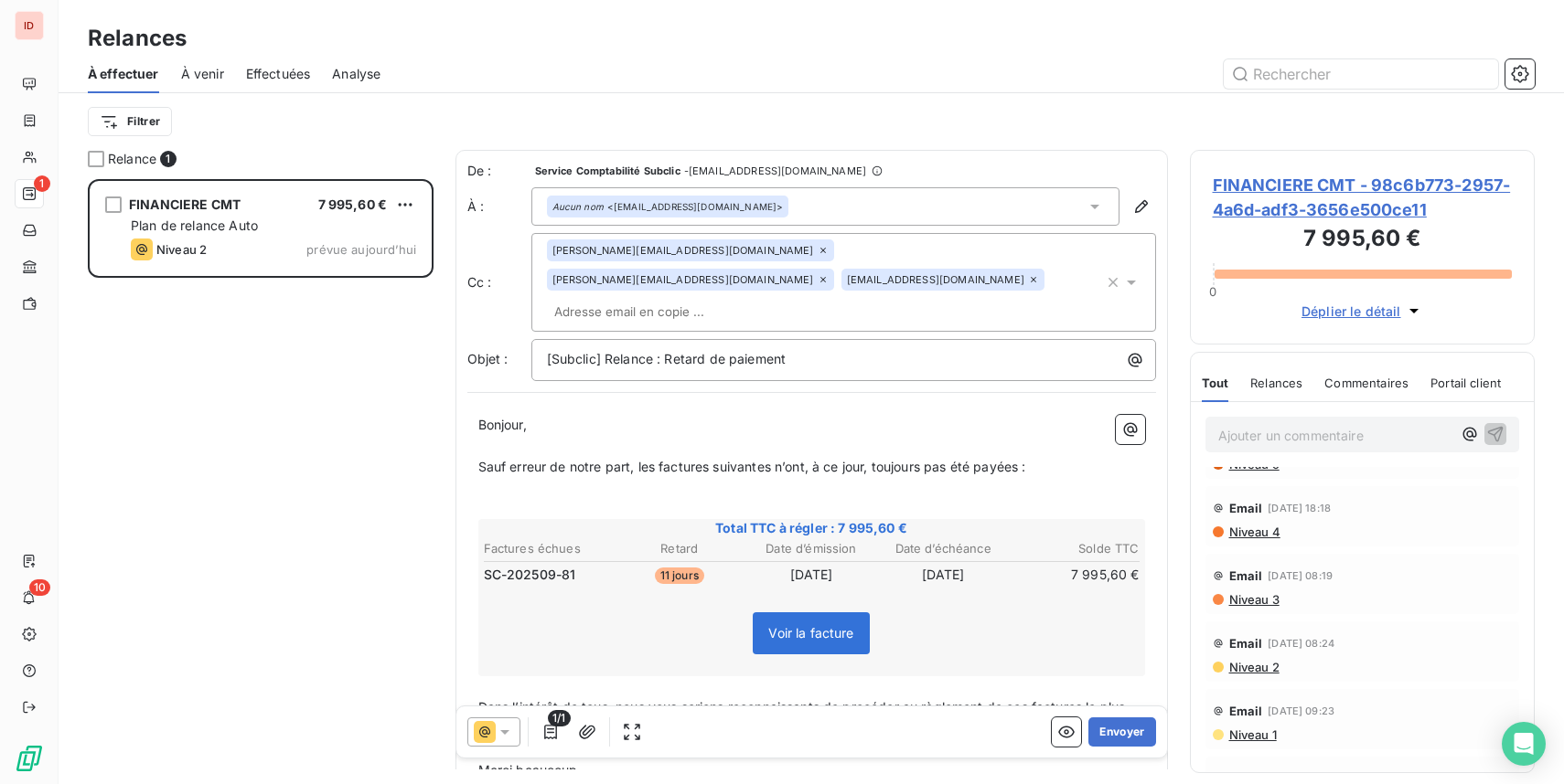
scroll to position [236, 0]
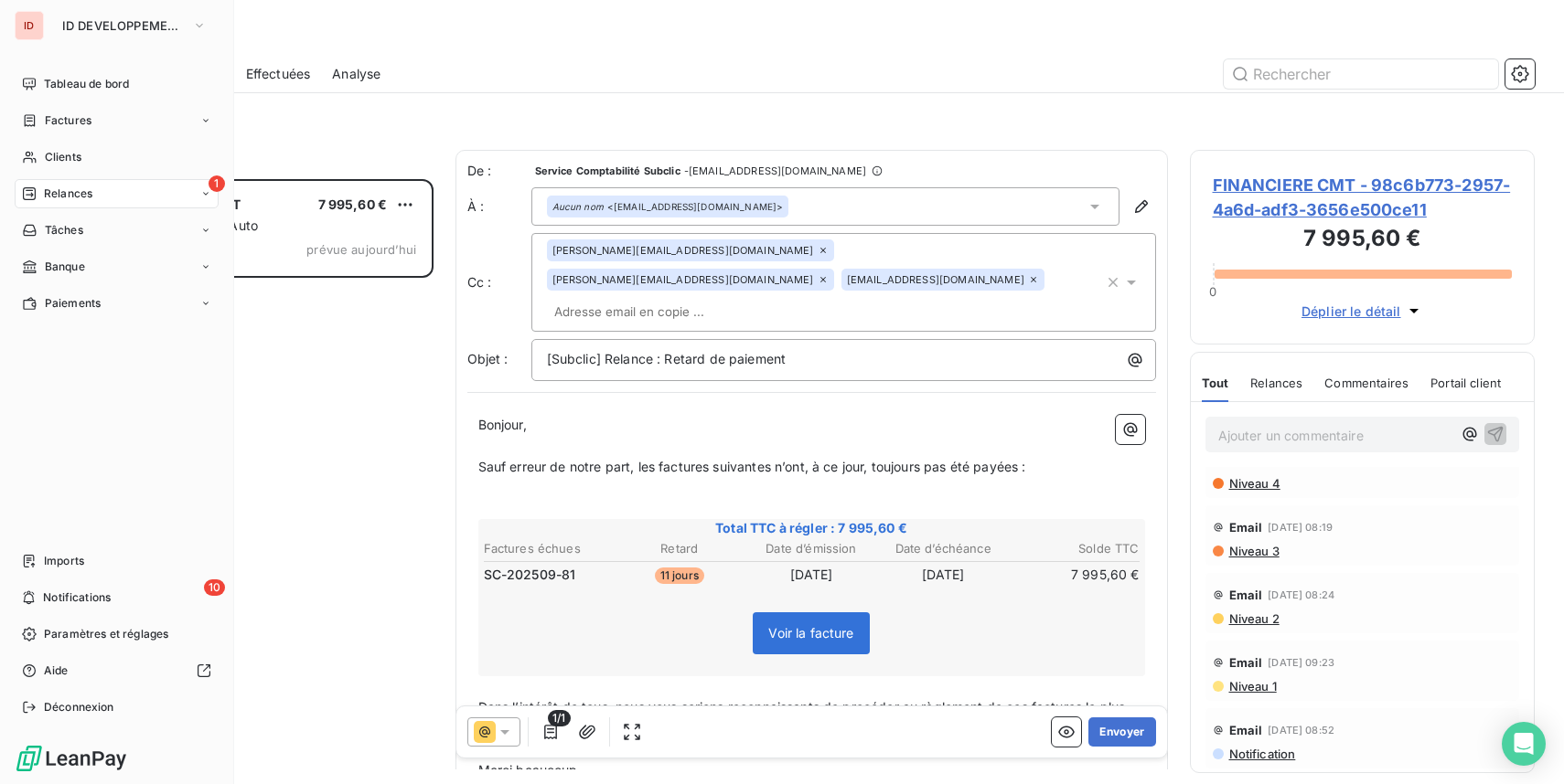
click at [64, 199] on span "Relances" at bounding box center [68, 193] width 49 height 17
click at [36, 83] on icon at bounding box center [29, 84] width 15 height 15
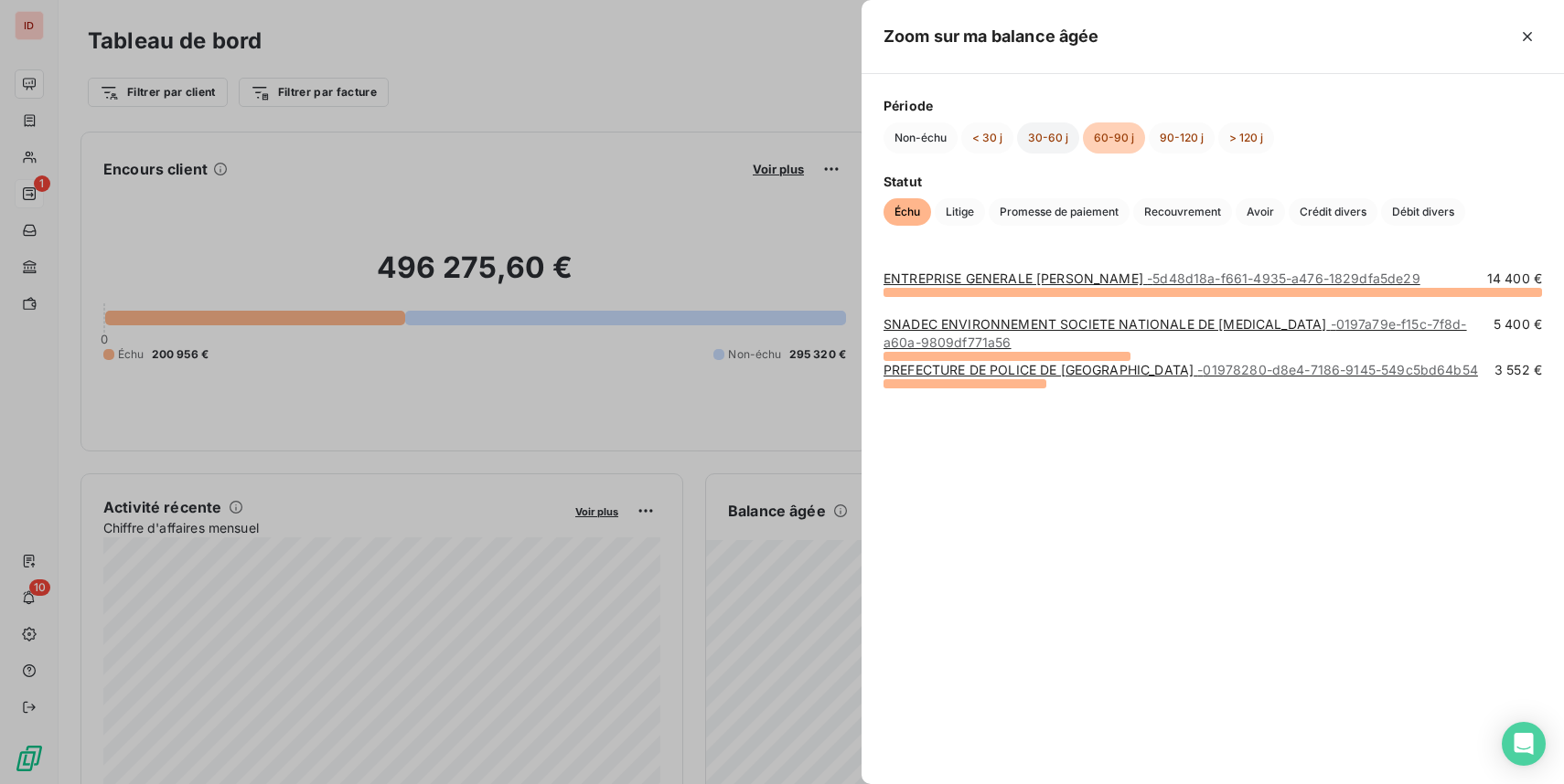
click at [1048, 146] on button "30-60 j" at bounding box center [1048, 138] width 62 height 31
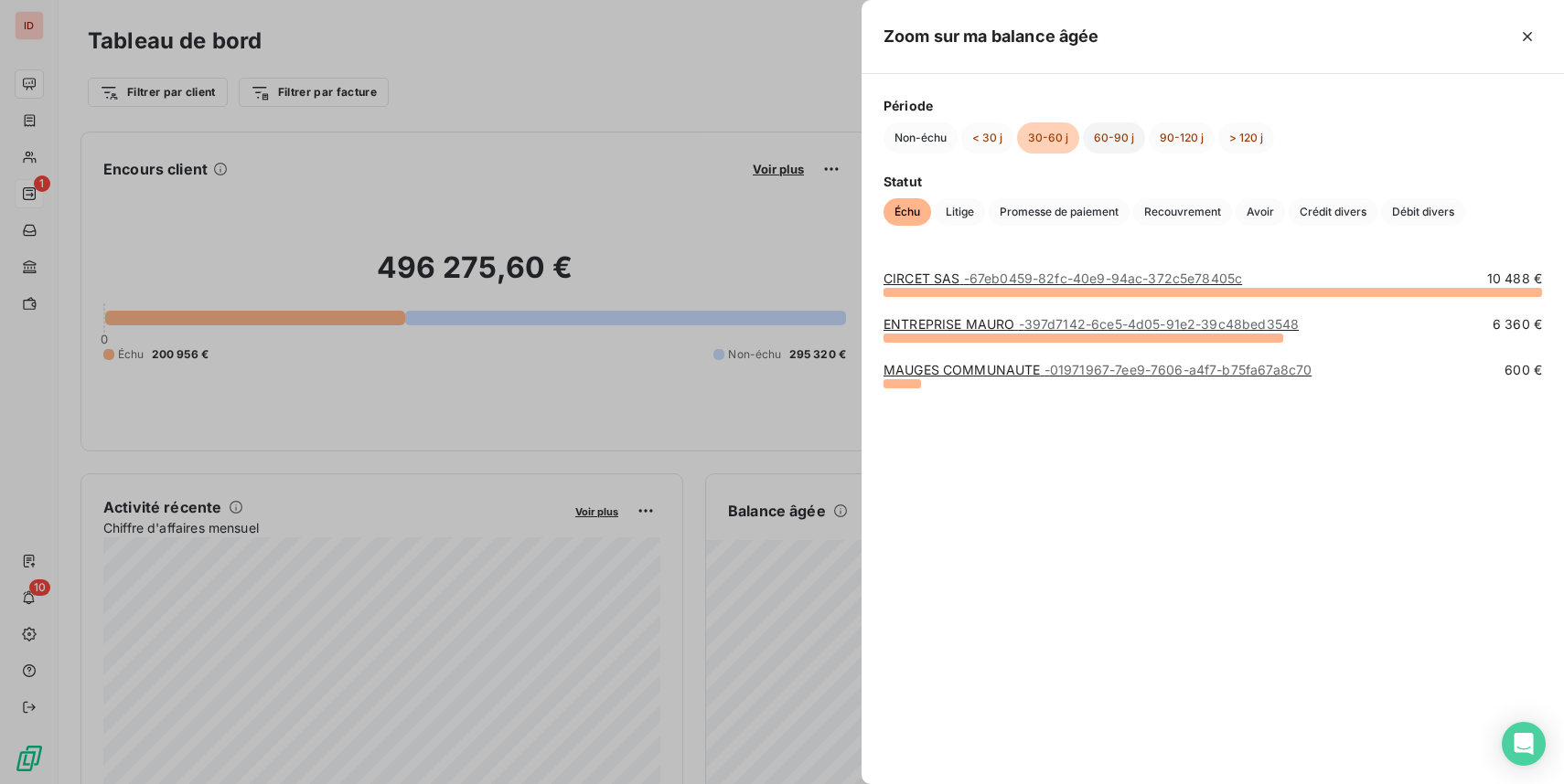
click at [1115, 137] on button "60-90 j" at bounding box center [1114, 138] width 62 height 31
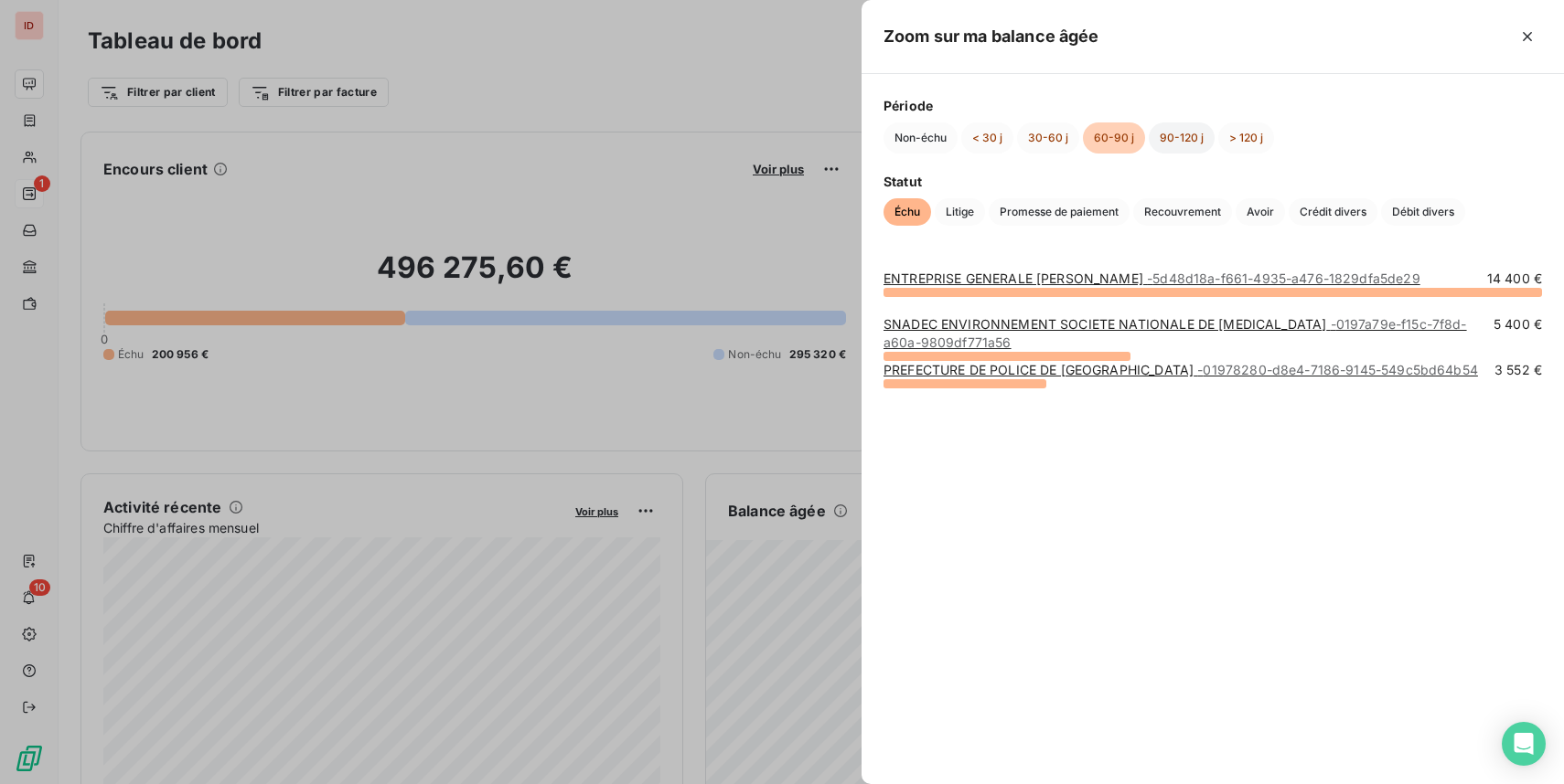
click at [1207, 128] on button "90-120 j" at bounding box center [1182, 138] width 66 height 31
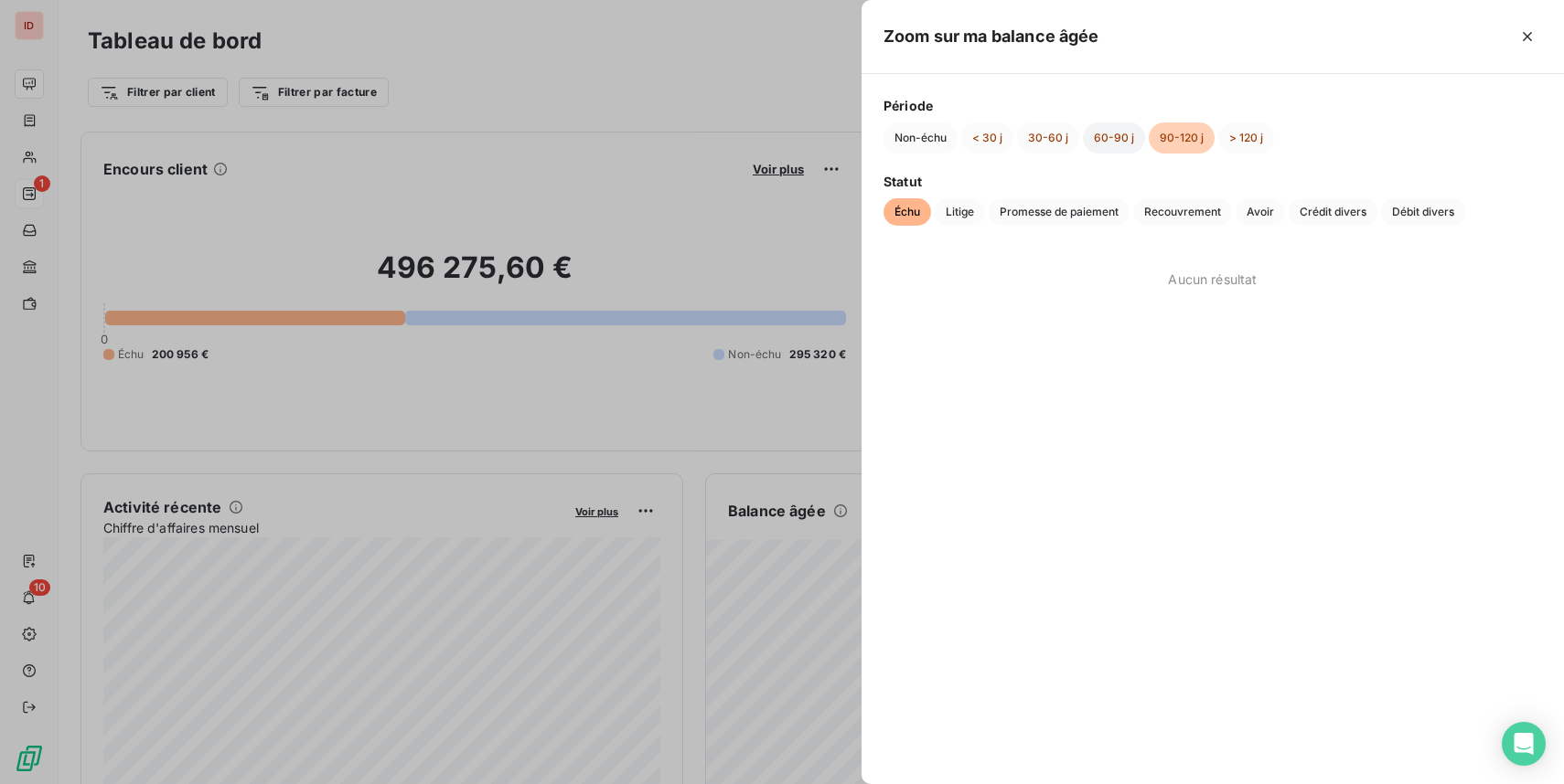
click at [1106, 138] on button "60-90 j" at bounding box center [1114, 138] width 62 height 31
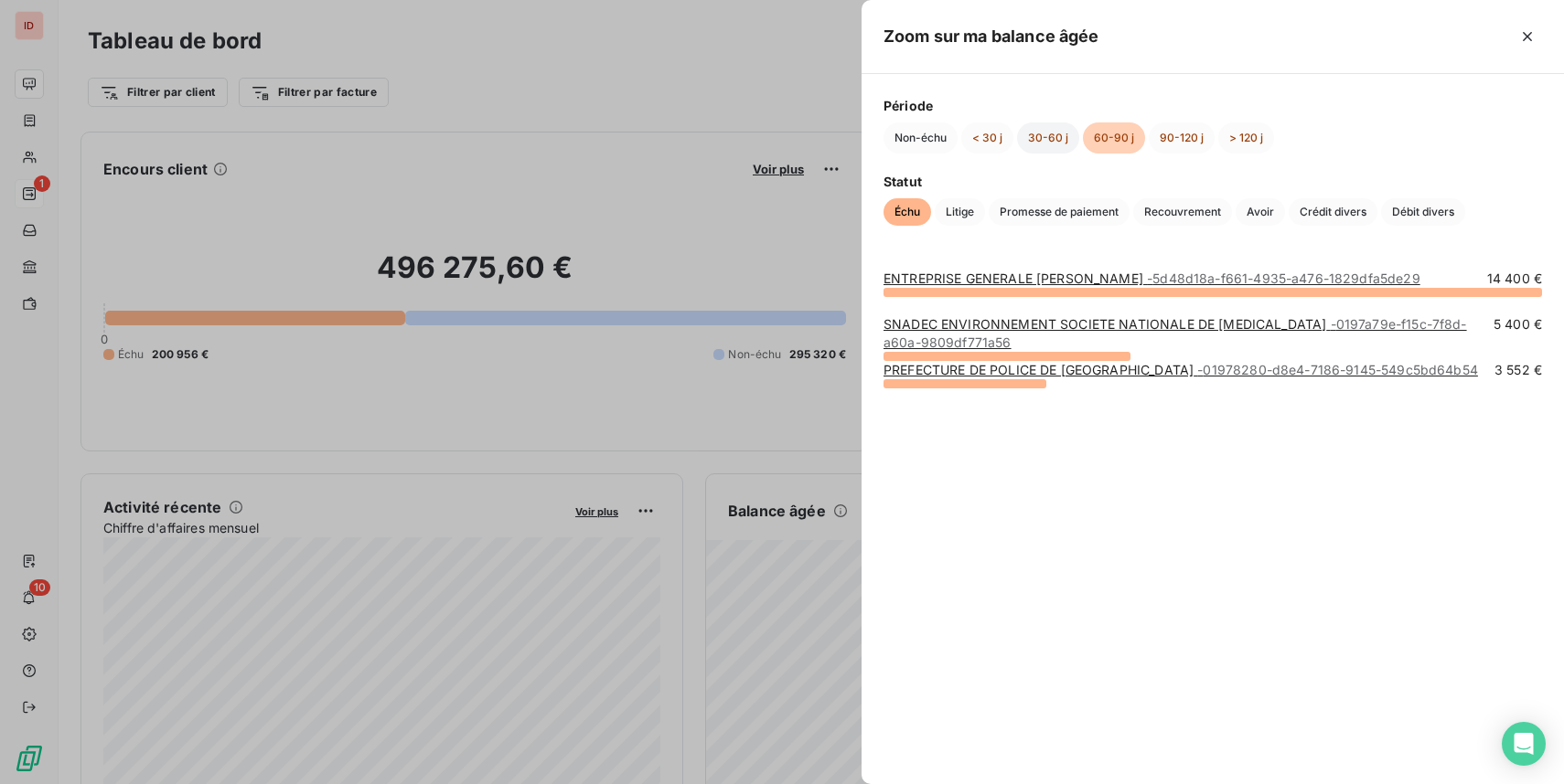
click at [1036, 130] on button "30-60 j" at bounding box center [1048, 138] width 62 height 31
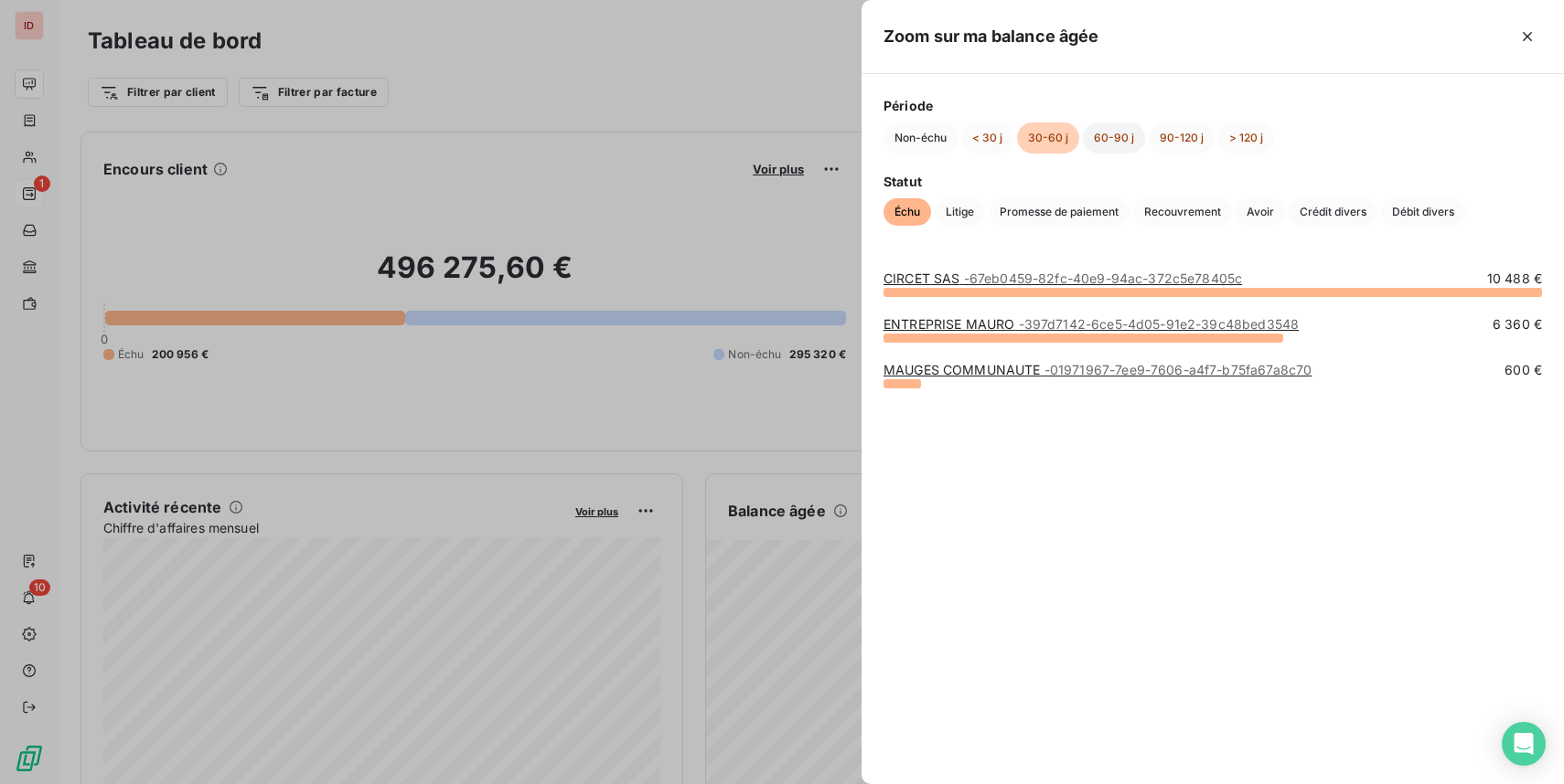
click at [1103, 141] on button "60-90 j" at bounding box center [1114, 138] width 62 height 31
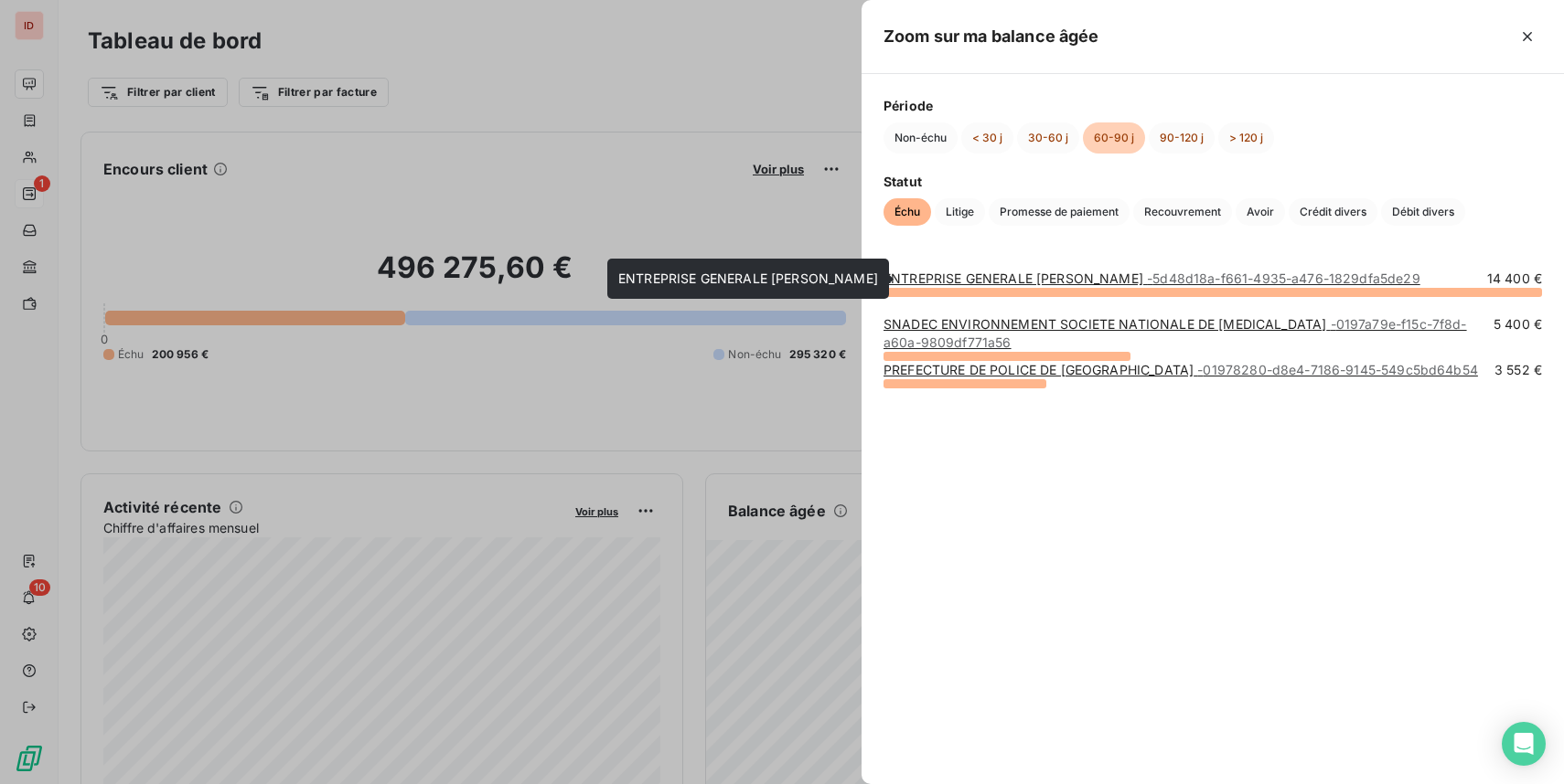
click at [1046, 283] on link "ENTREPRISE GENERALE [PERSON_NAME] - 5d48d18a-f661-4935-a476-1829dfa5de29" at bounding box center [1152, 278] width 537 height 16
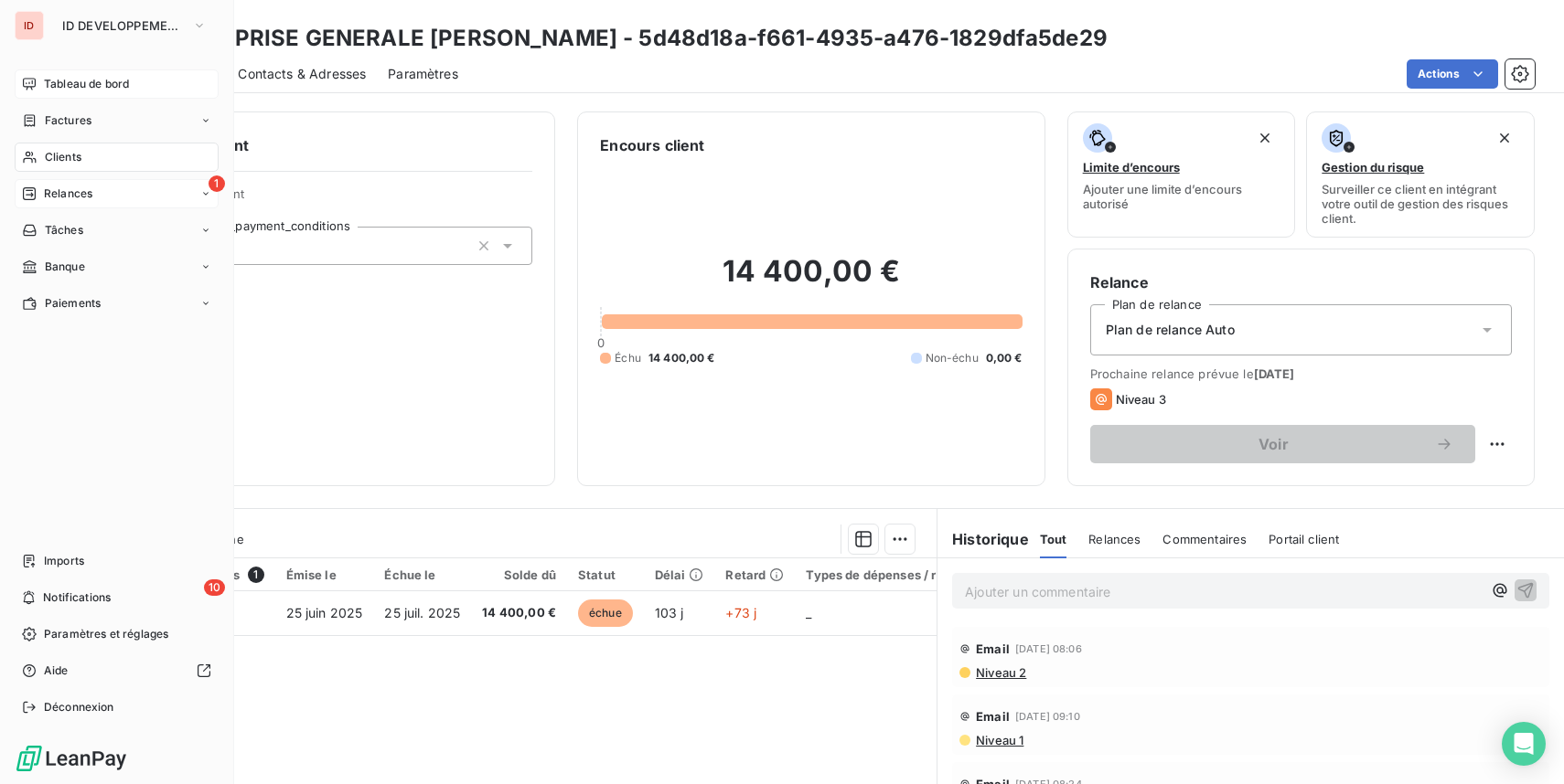
click at [34, 85] on icon at bounding box center [29, 84] width 13 height 12
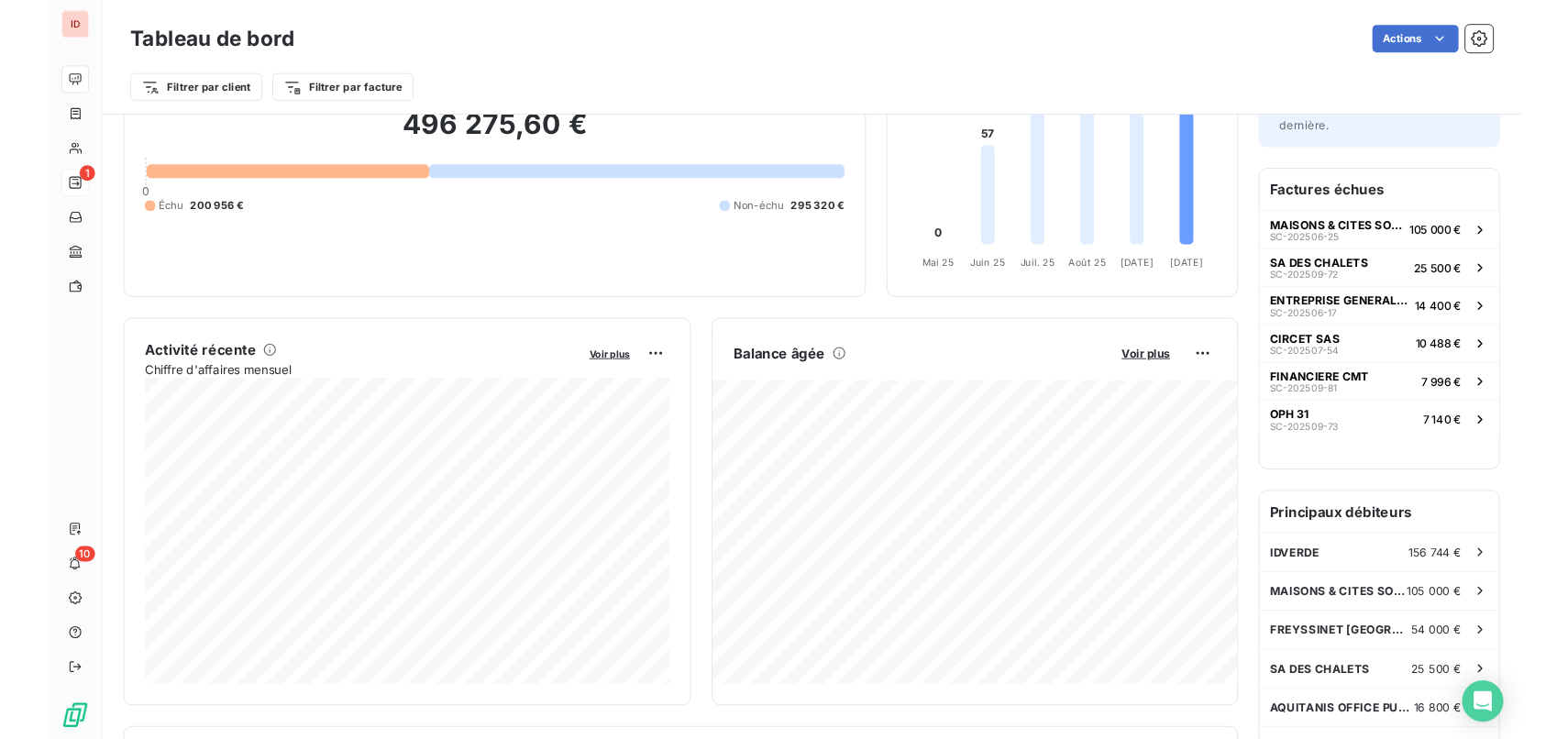
scroll to position [144, 0]
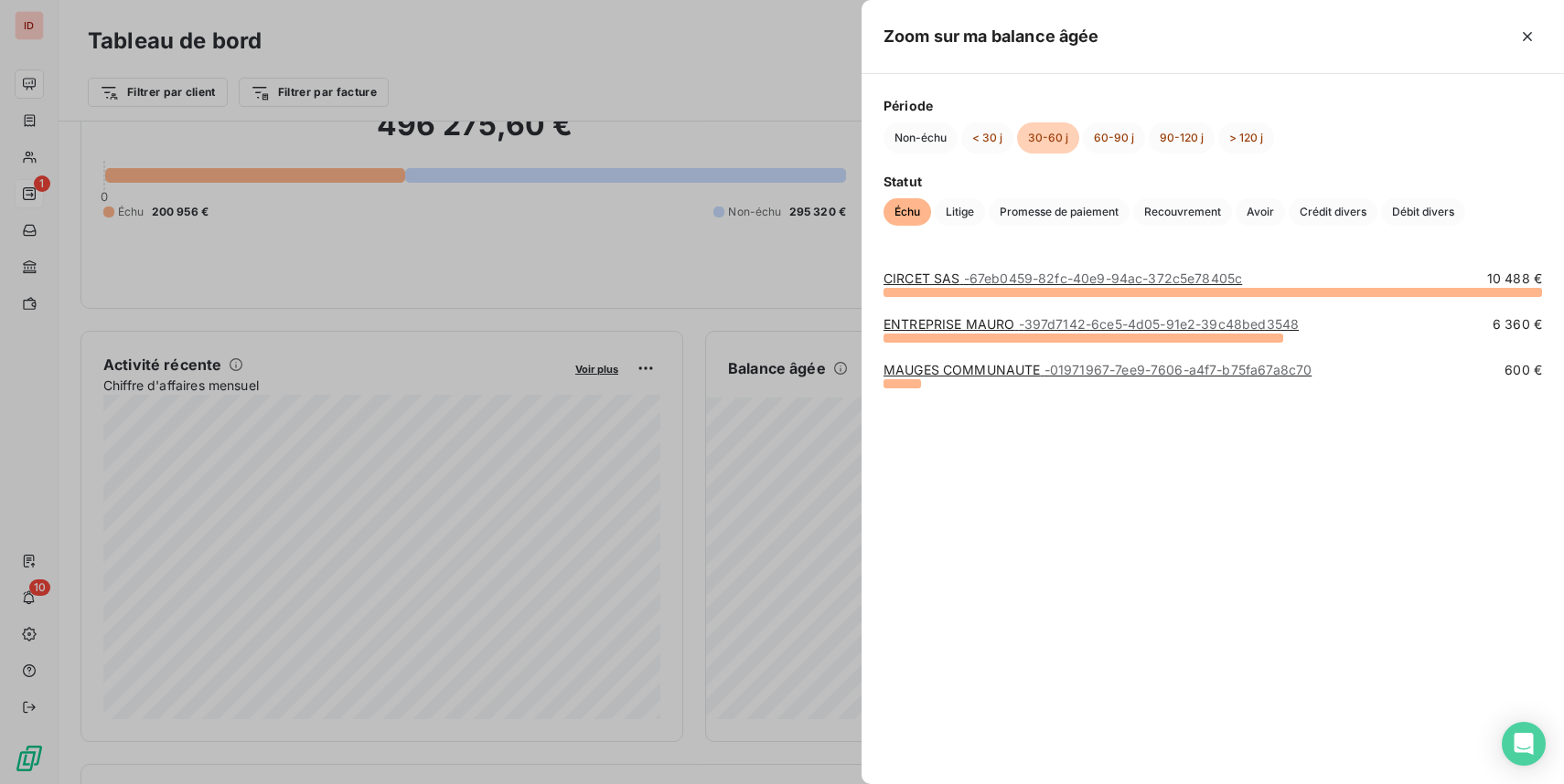
click at [817, 499] on div at bounding box center [782, 392] width 1564 height 784
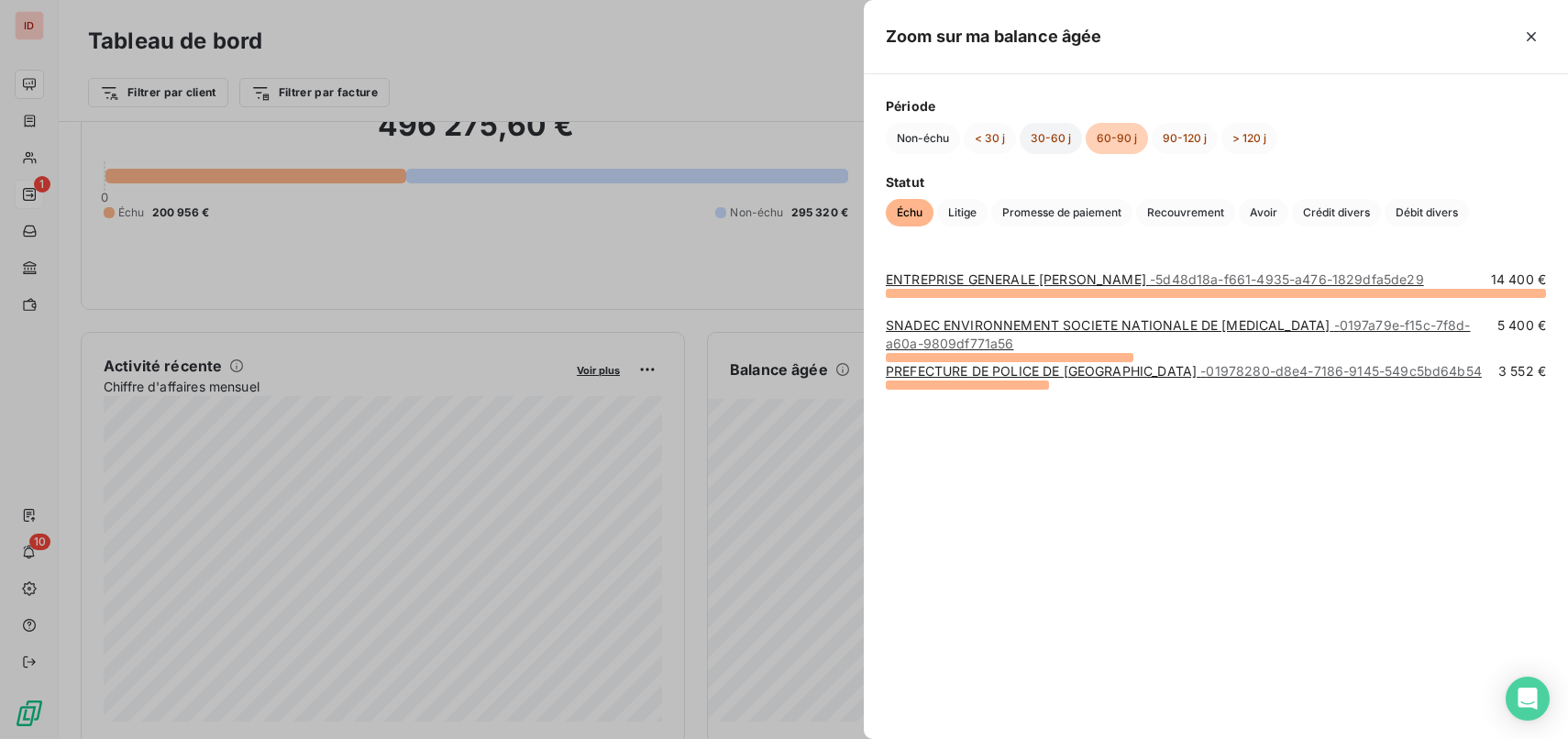
click at [1045, 139] on button "30-60 j" at bounding box center [1051, 138] width 62 height 31
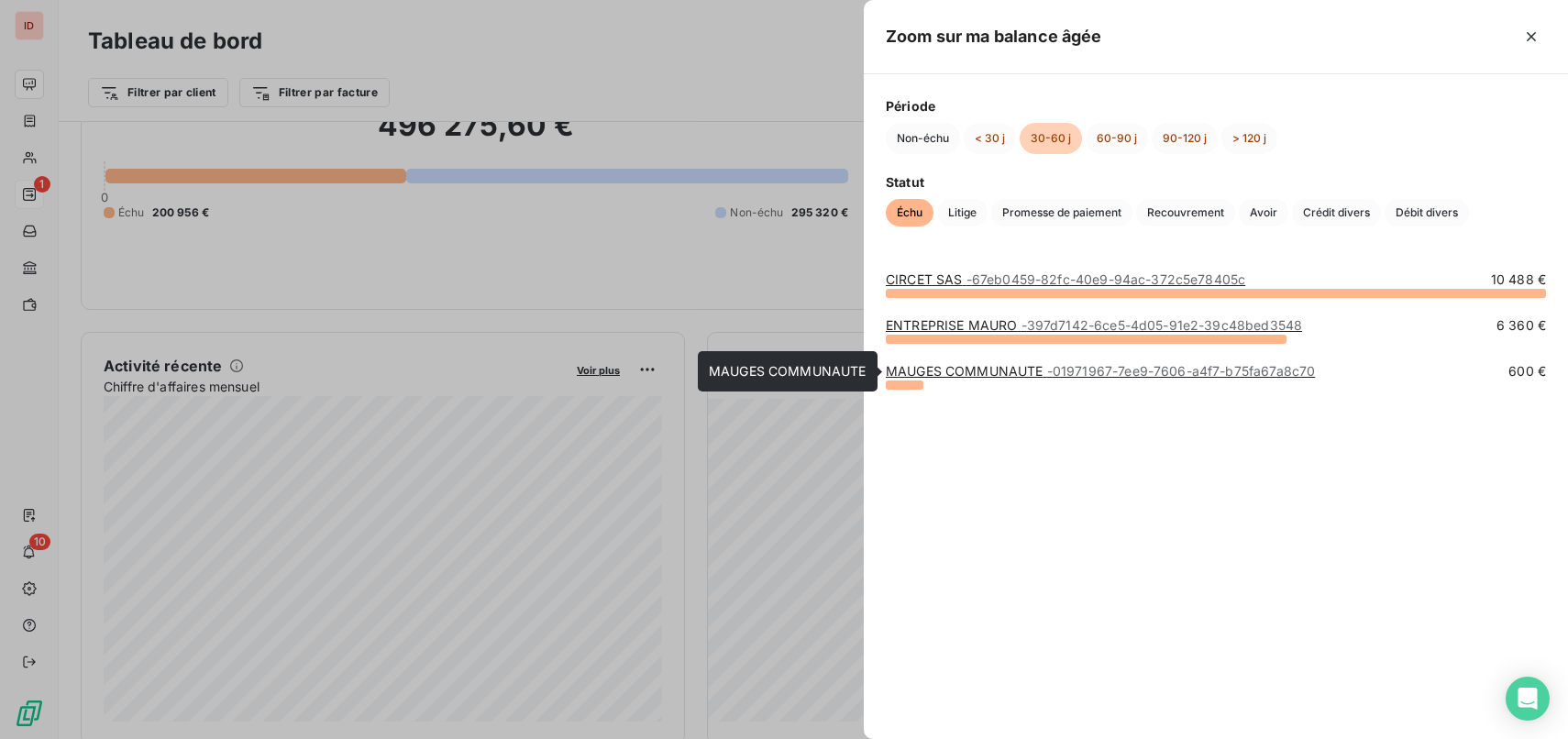
click at [992, 370] on link "MAUGES COMMUNAUTE - 01971967-7ee9-7606-a4f7-b75fa67a8c70" at bounding box center [1100, 371] width 429 height 16
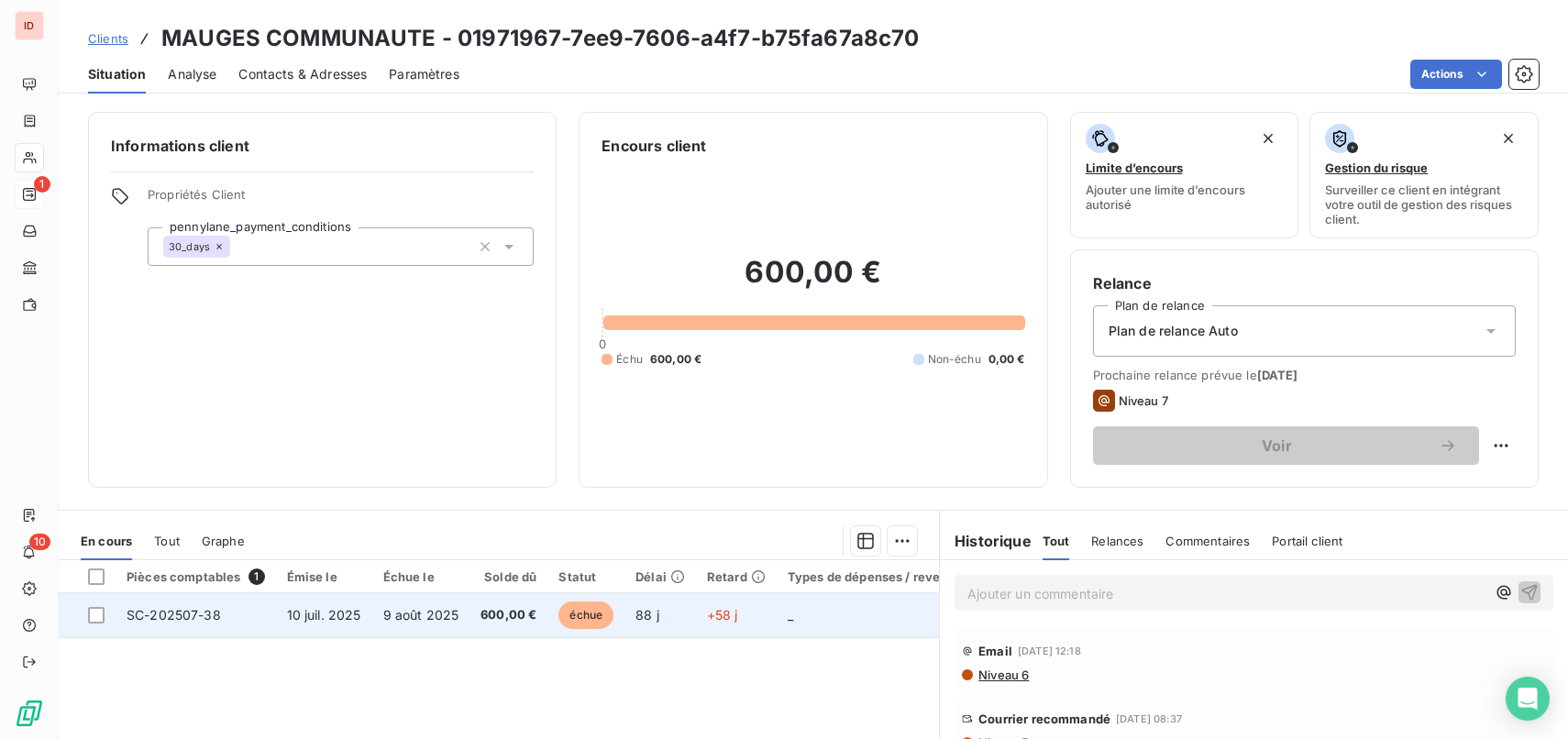
click at [426, 605] on td "9 août 2025" at bounding box center [421, 615] width 98 height 44
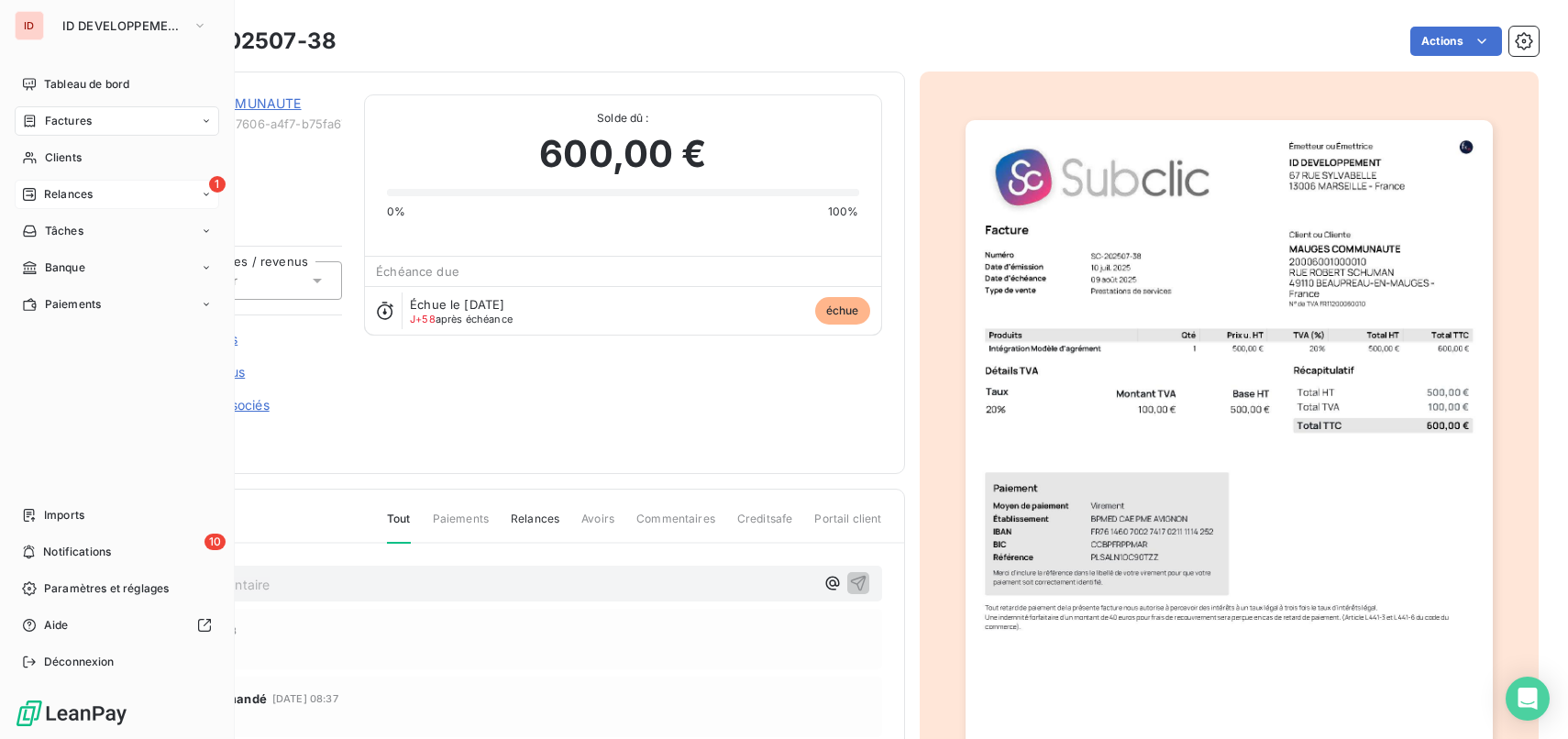
click at [74, 130] on div "Factures" at bounding box center [117, 121] width 205 height 29
click at [96, 84] on span "Tableau de bord" at bounding box center [86, 84] width 85 height 17
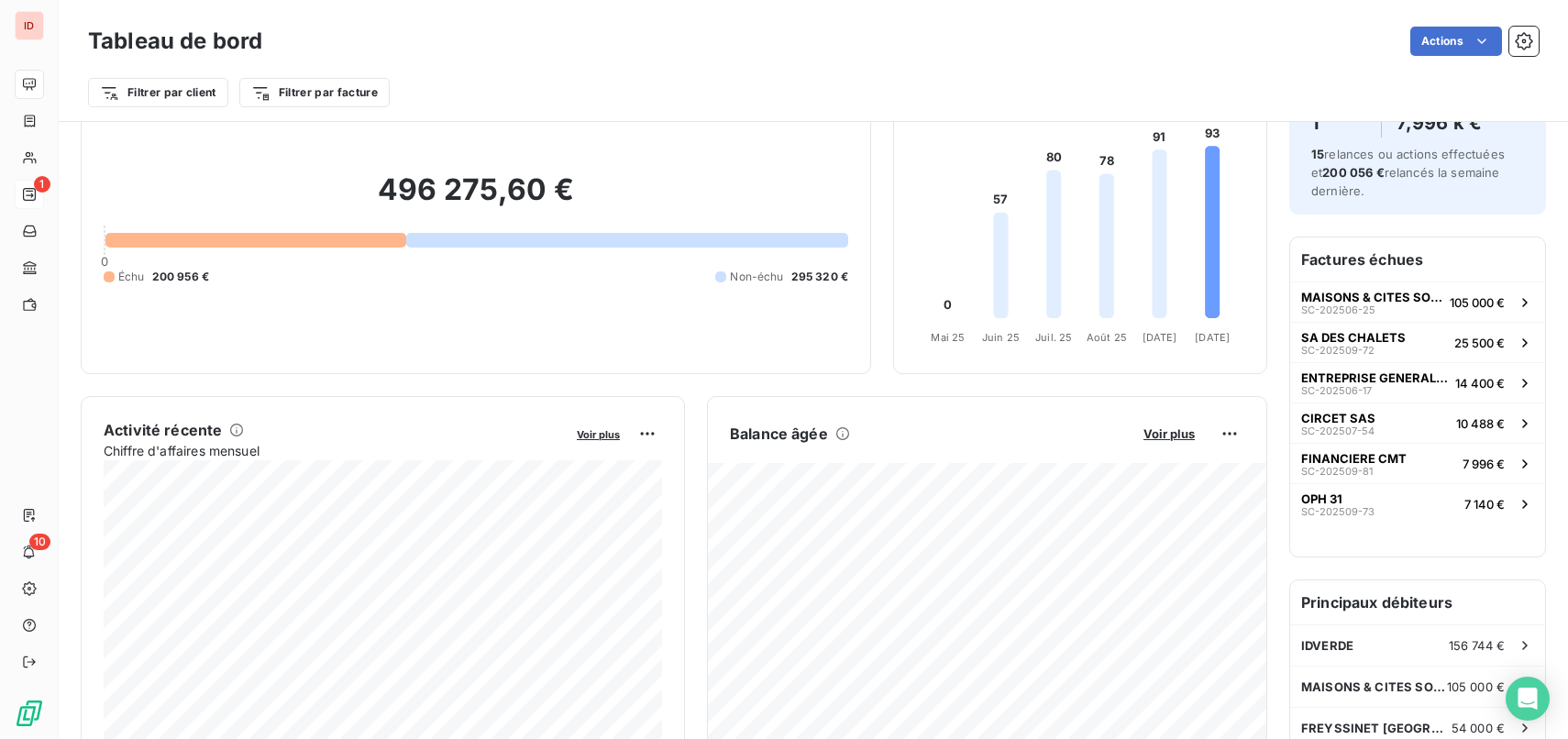
scroll to position [84, 0]
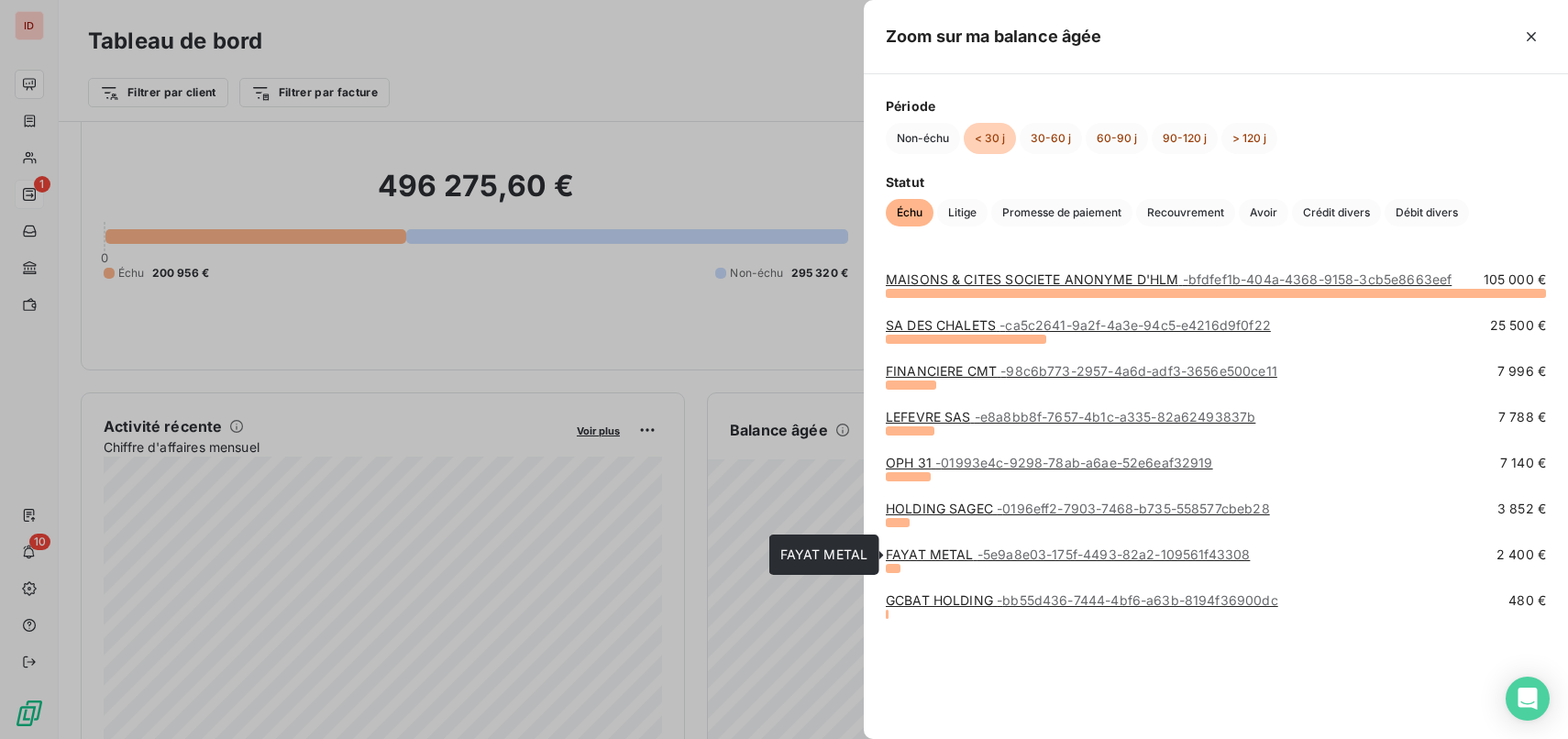
click at [926, 557] on link "FAYAT METAL - 5e9a8e03-175f-4493-82a2-109561f43308" at bounding box center [1067, 555] width 363 height 16
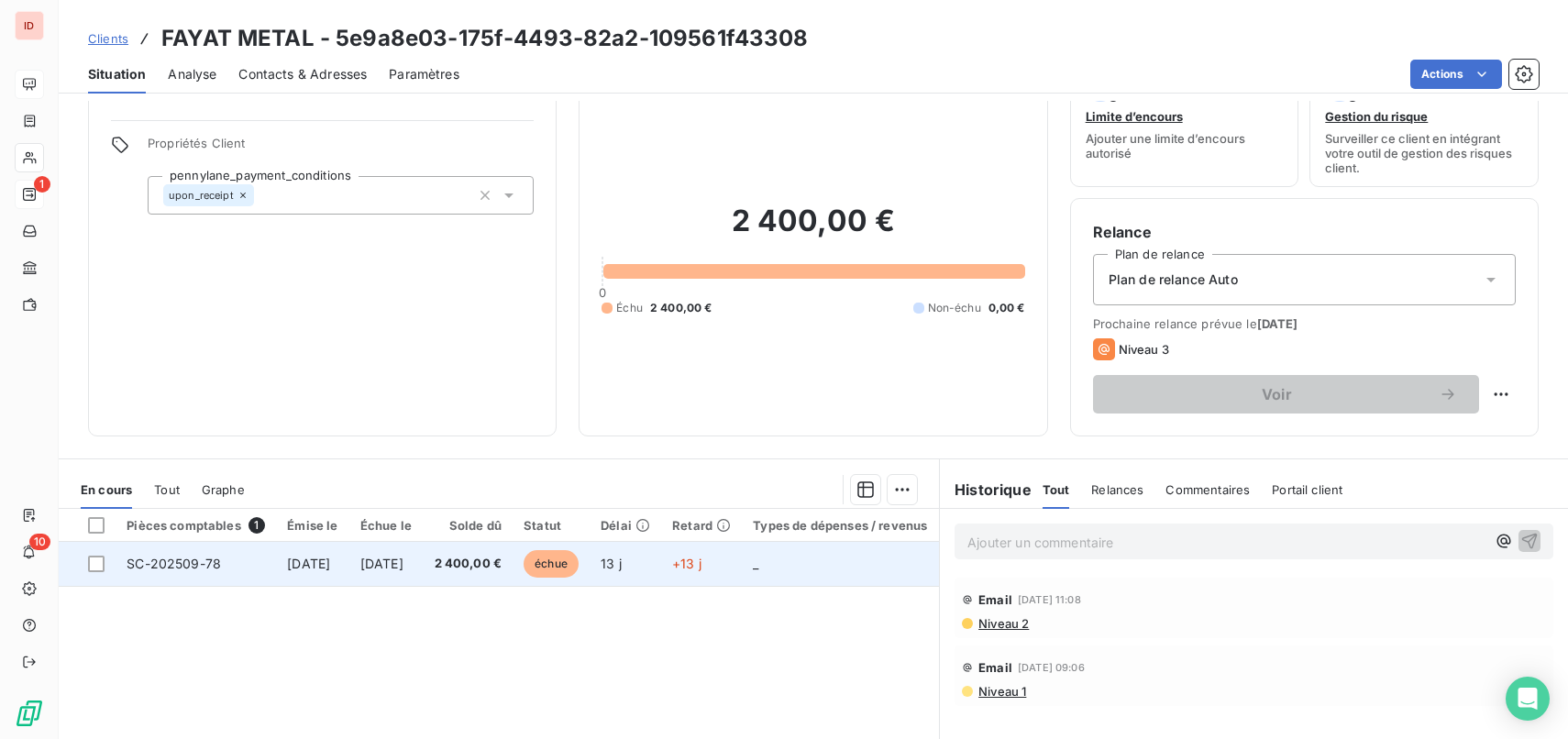
scroll to position [53, 0]
click at [423, 556] on td "[DATE]" at bounding box center [385, 563] width 73 height 44
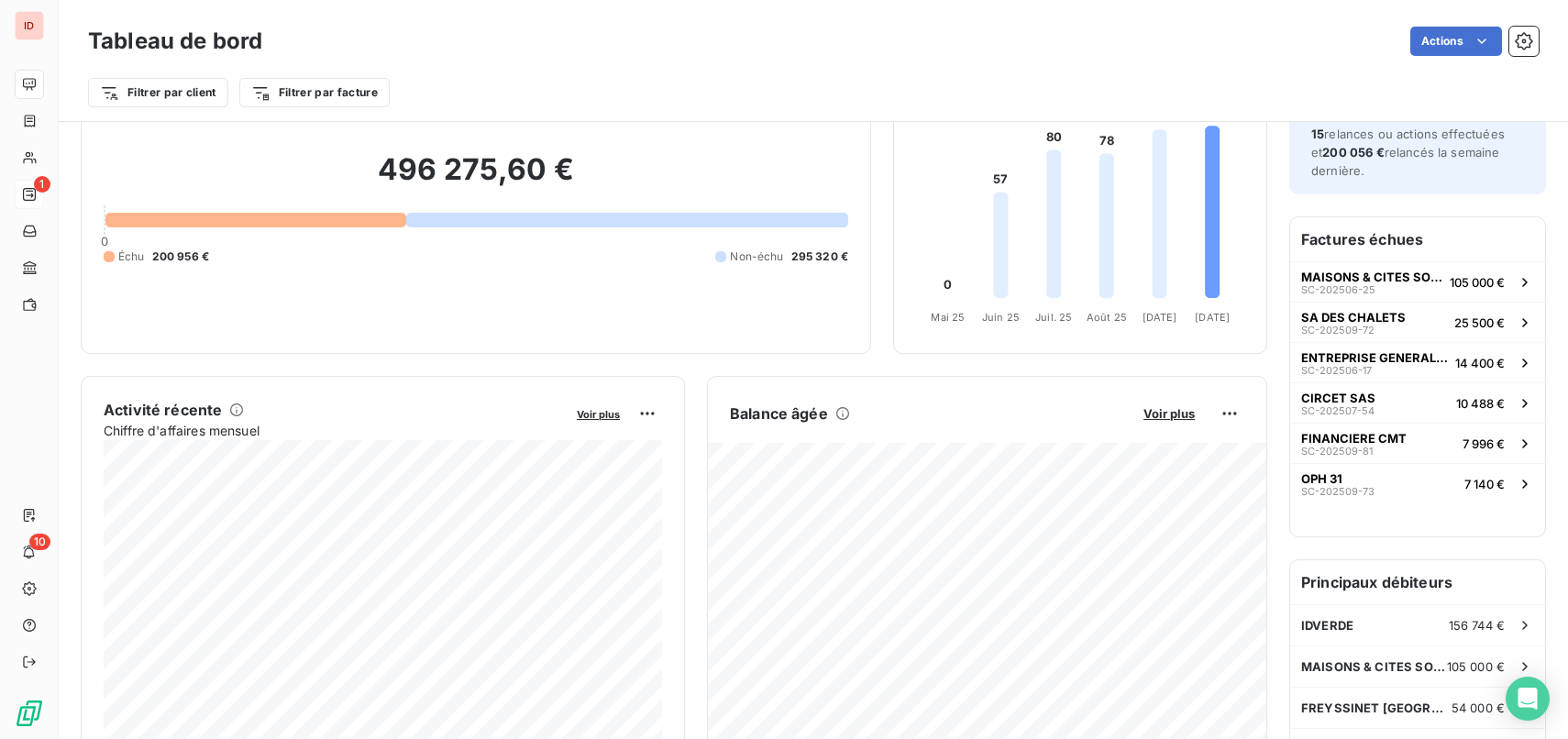
scroll to position [114, 0]
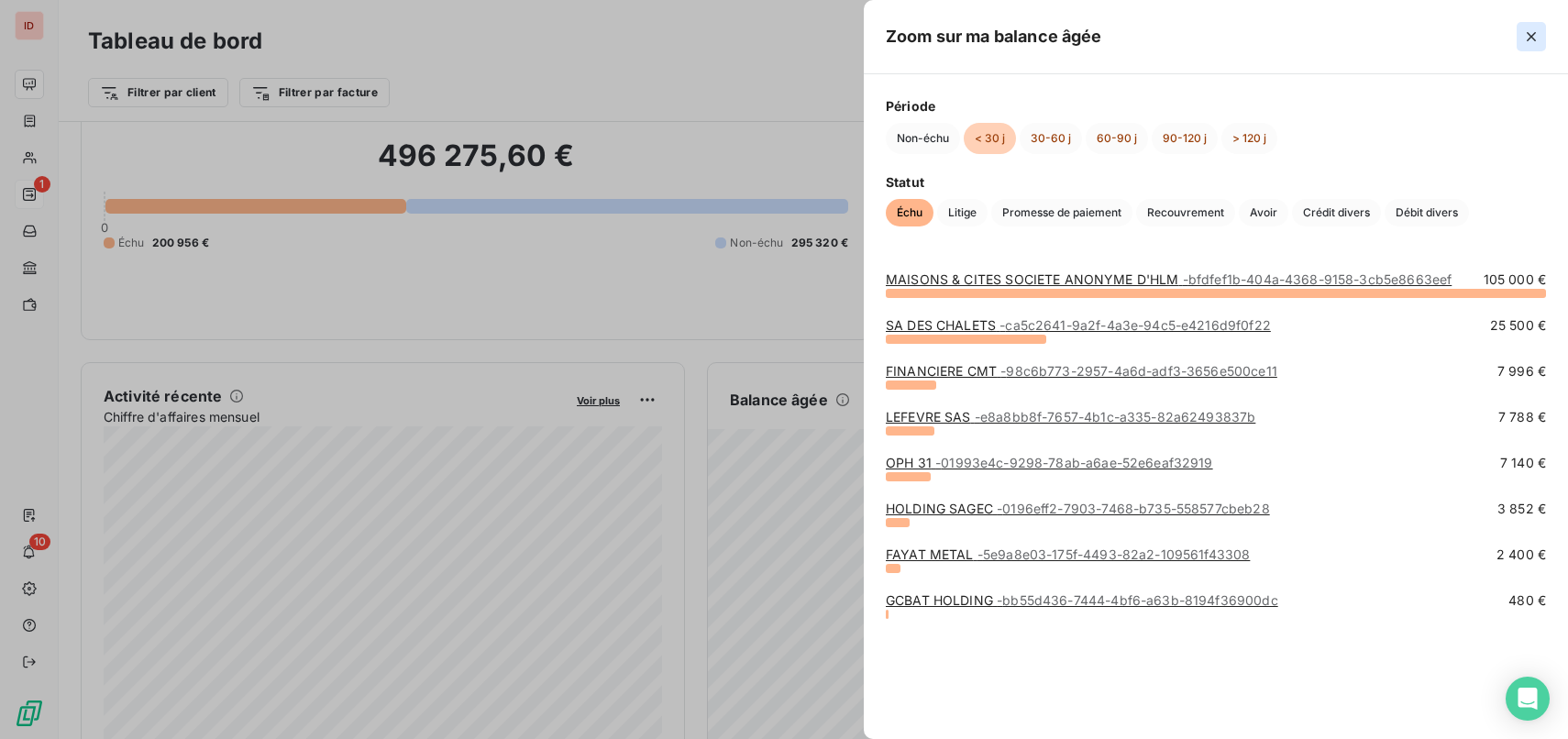
click at [1529, 46] on button "button" at bounding box center [1531, 37] width 29 height 29
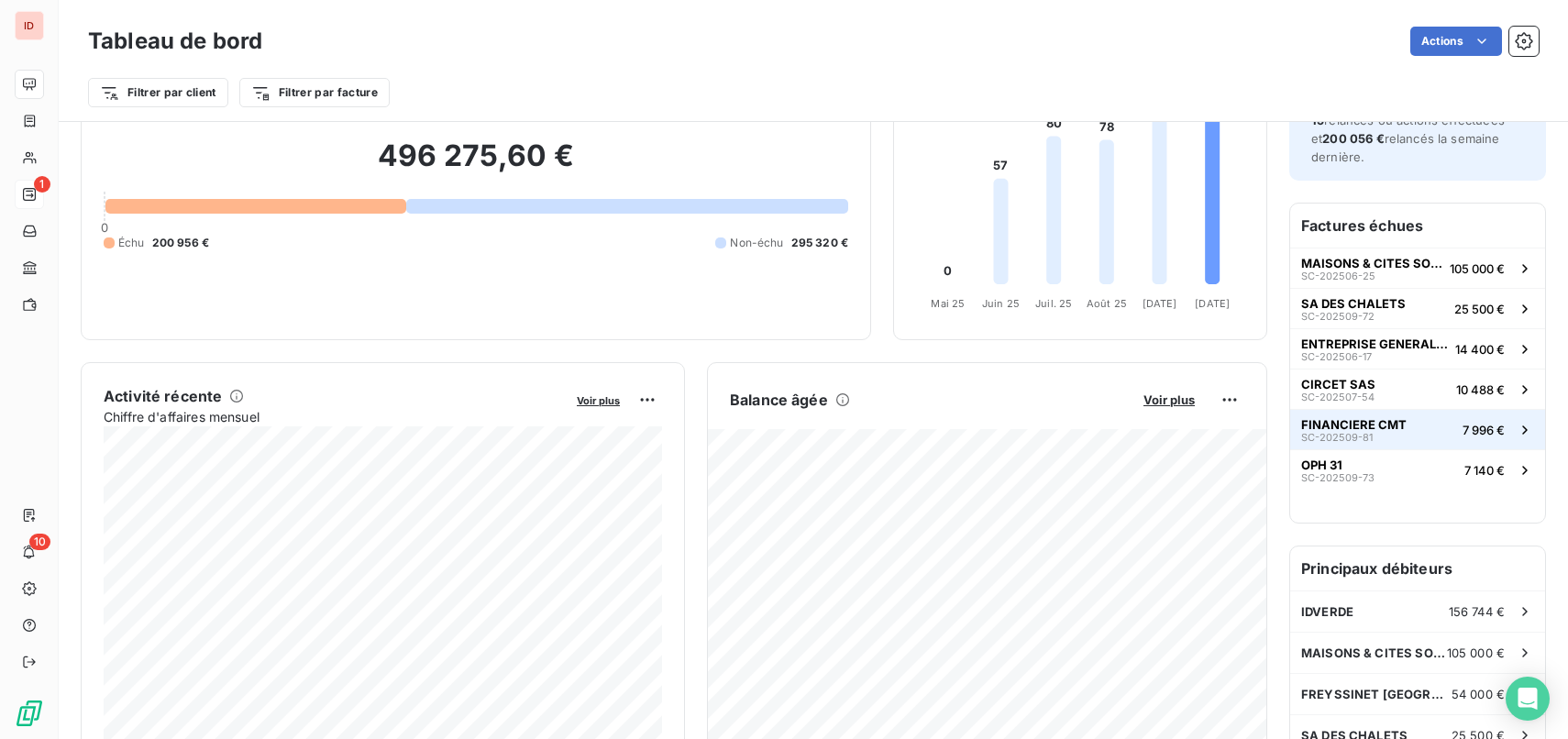
click at [1428, 433] on button "FINANCIERE CMT SC-202509-81 7 996 €" at bounding box center [1418, 429] width 255 height 40
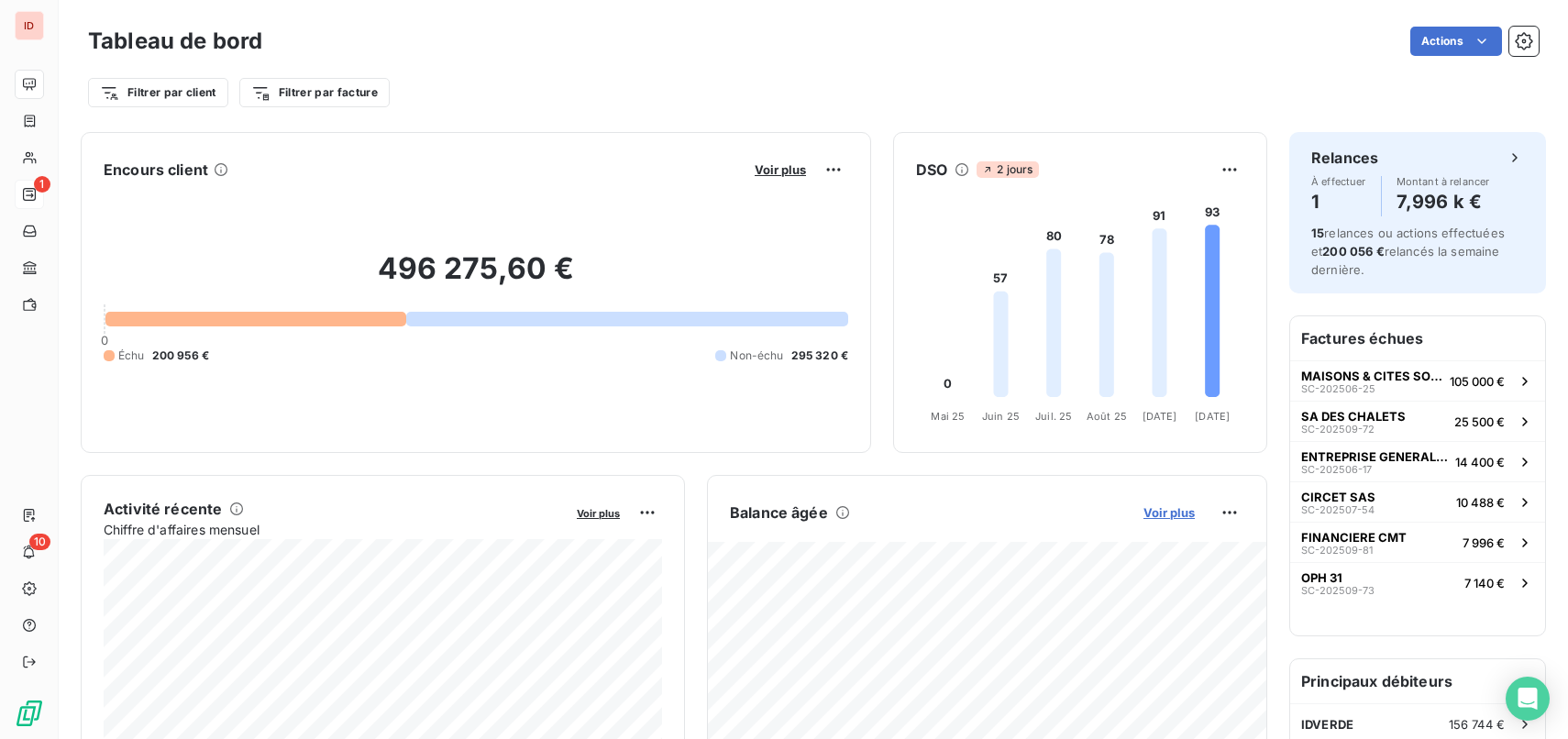
click at [1183, 512] on span "Voir plus" at bounding box center [1168, 512] width 52 height 15
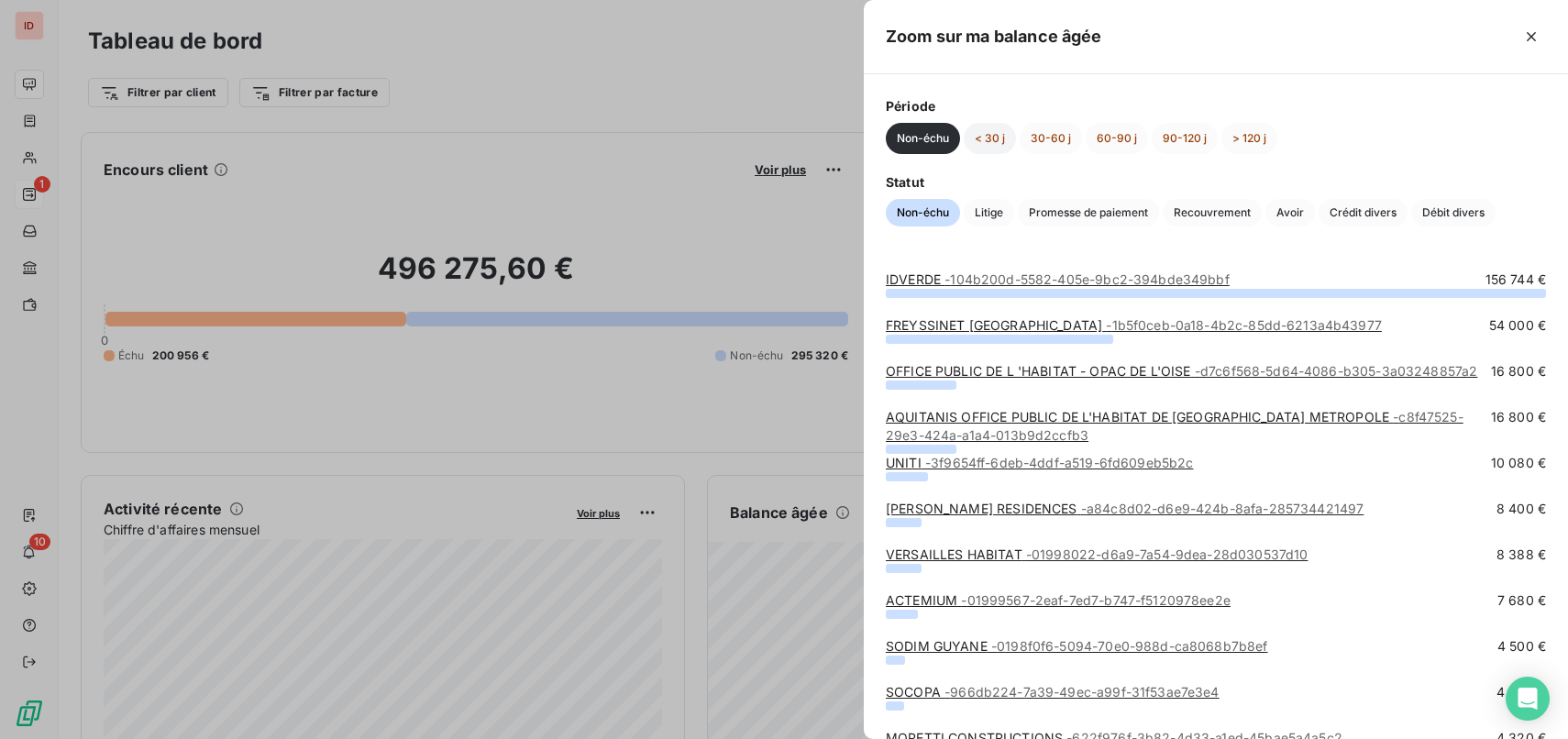
click at [998, 140] on button "< 30 j" at bounding box center [990, 138] width 53 height 31
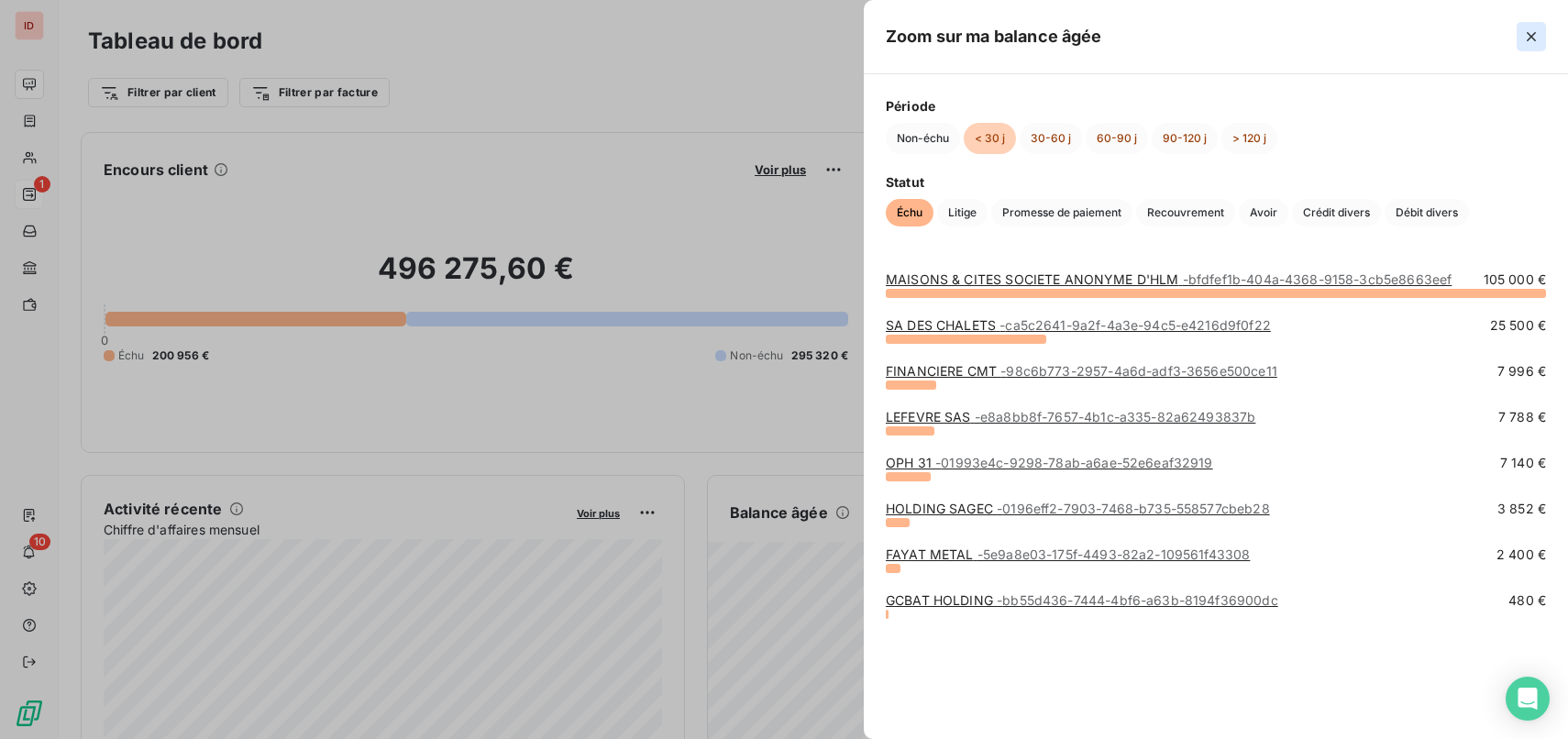
click at [1530, 39] on icon "button" at bounding box center [1531, 36] width 19 height 19
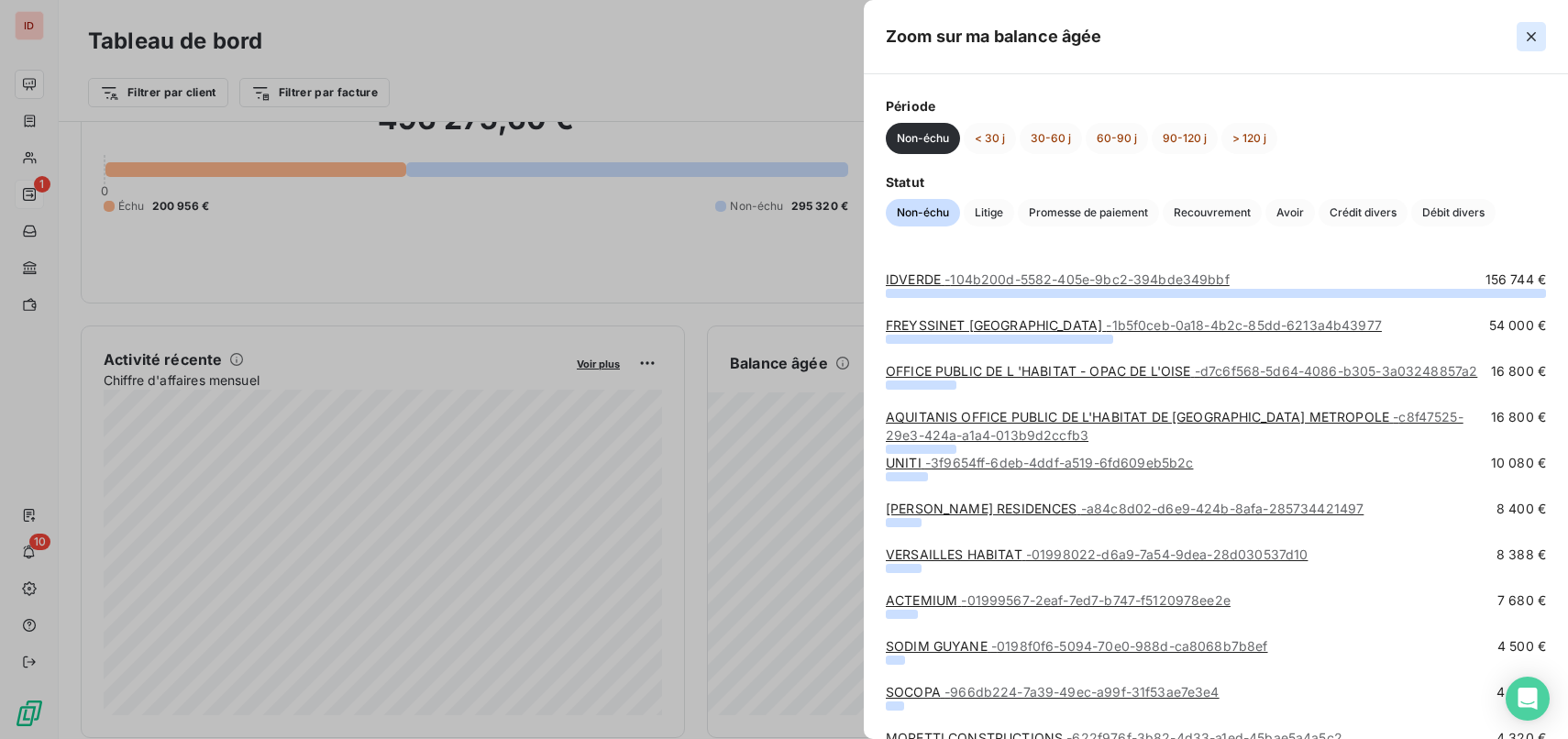
click at [1533, 35] on icon "button" at bounding box center [1531, 36] width 19 height 19
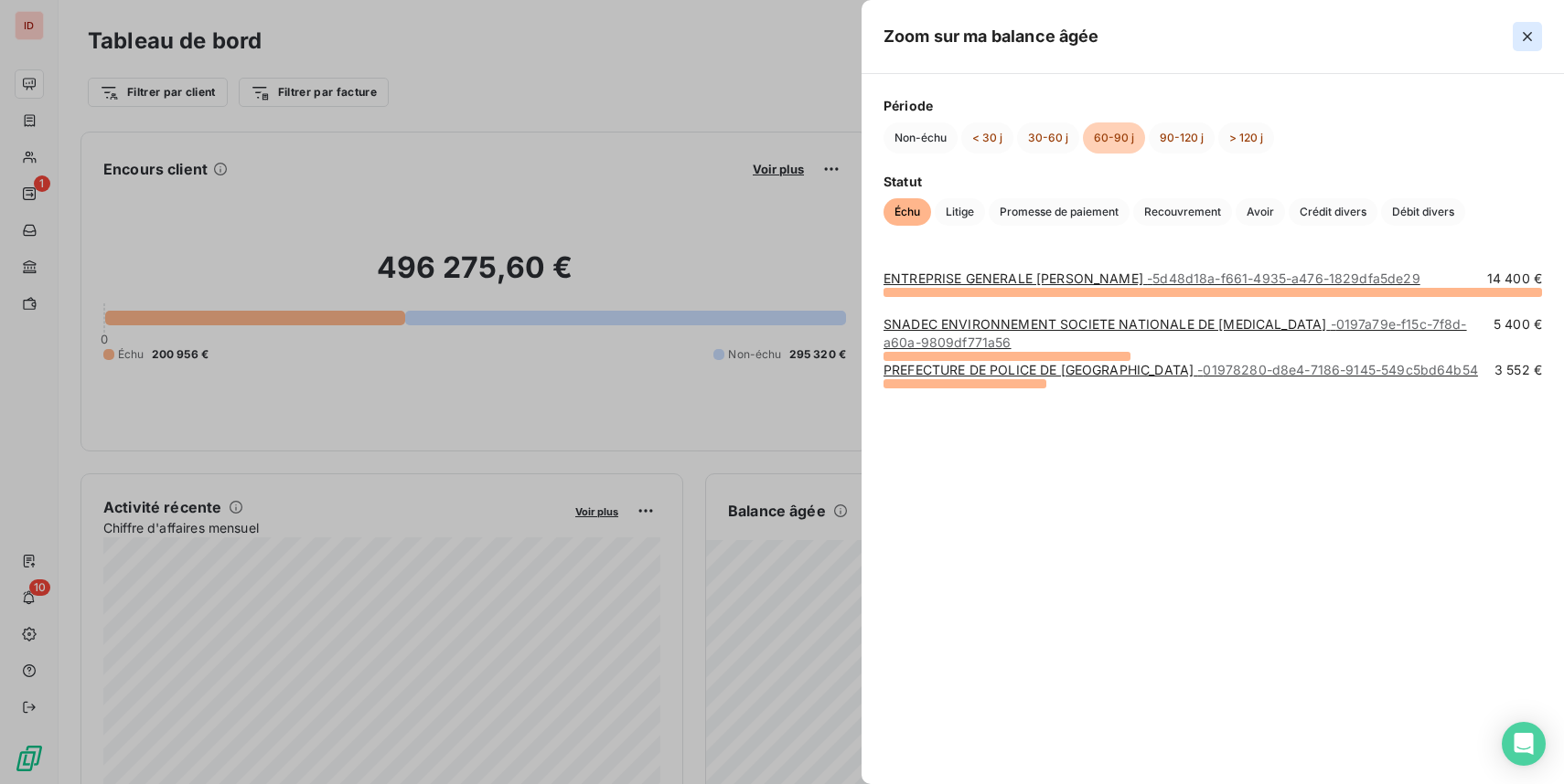
click at [1520, 37] on icon "button" at bounding box center [1527, 36] width 18 height 18
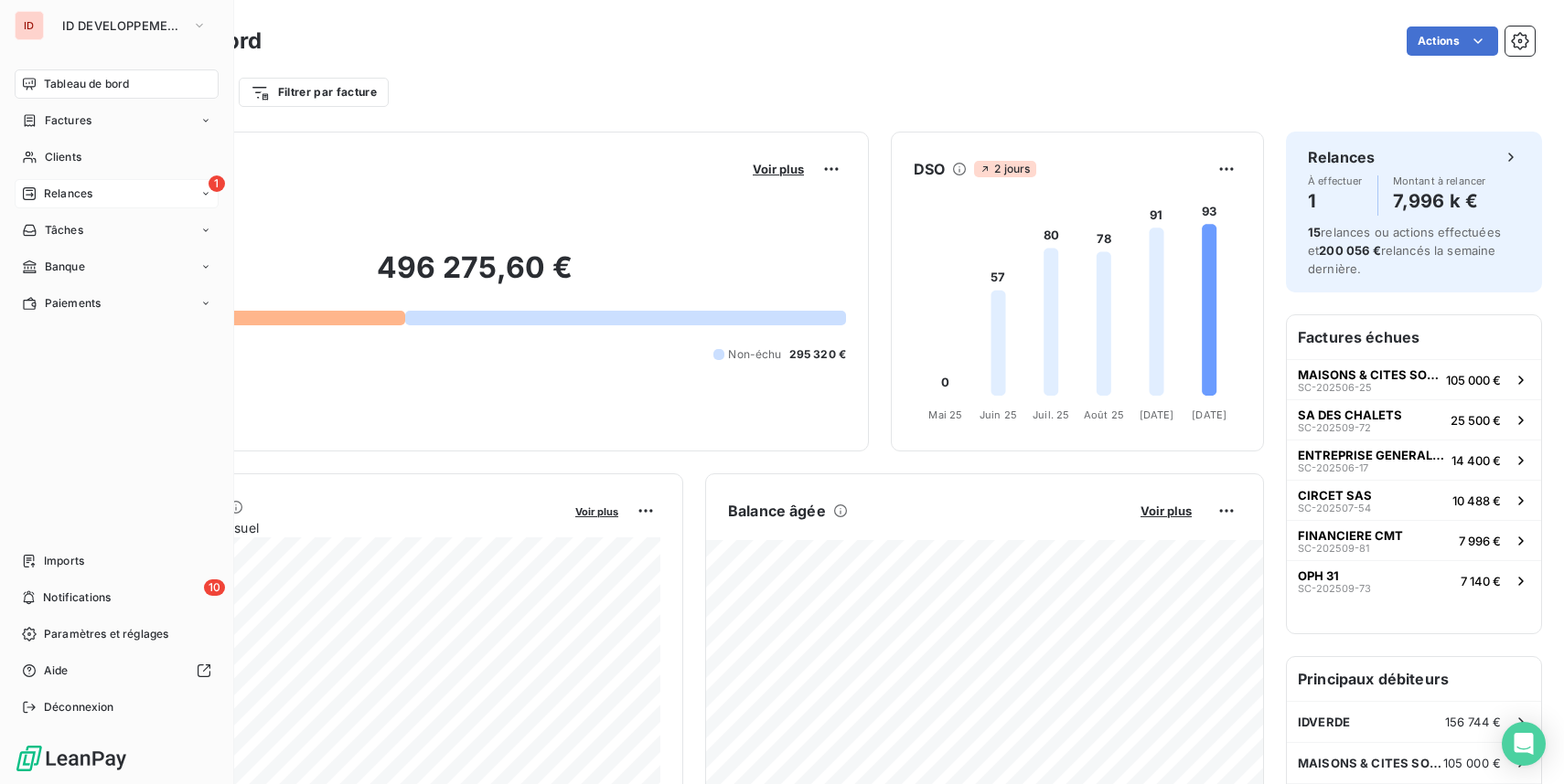
click at [81, 186] on span "Relances" at bounding box center [68, 193] width 49 height 17
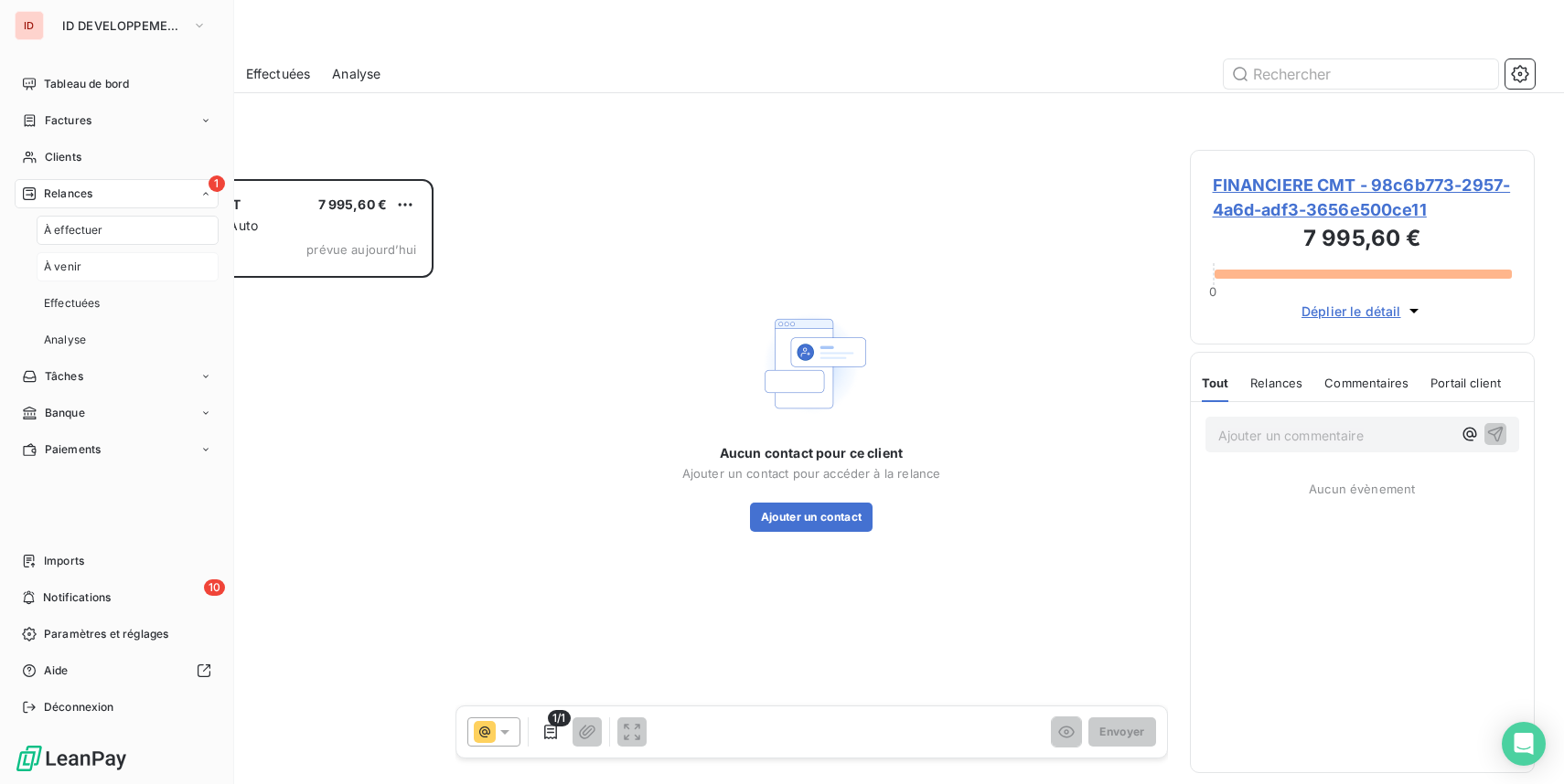
scroll to position [605, 345]
